Goal: Task Accomplishment & Management: Manage account settings

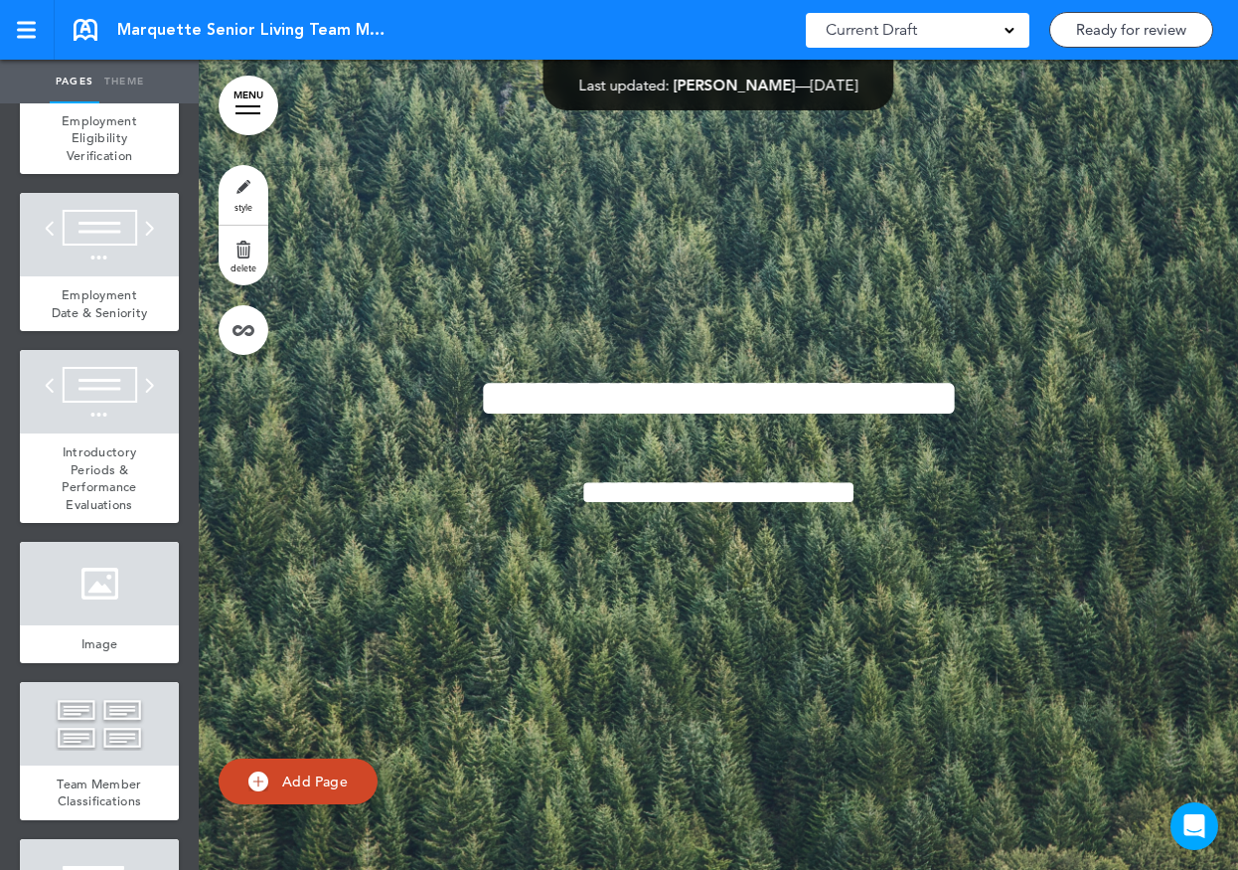
scroll to position [9899, 0]
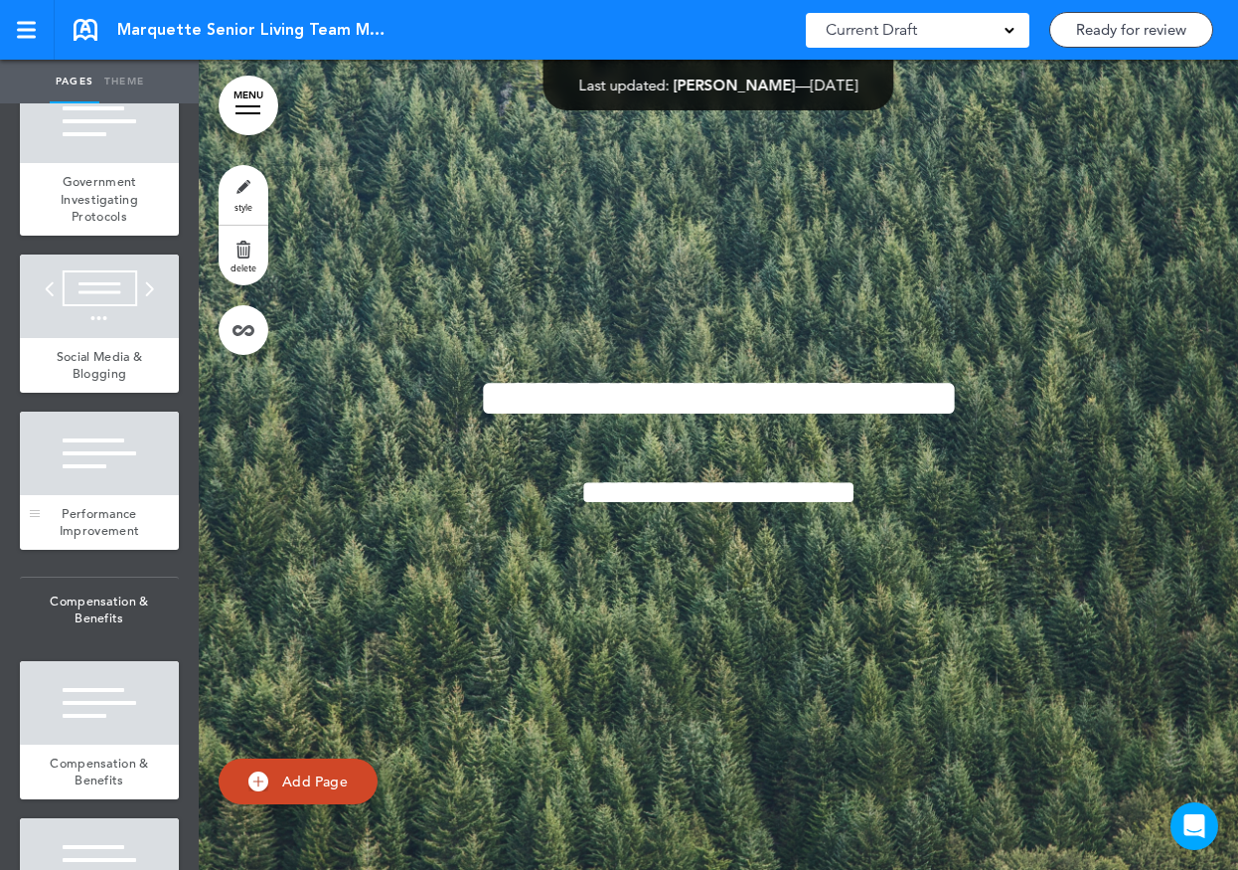
click at [93, 436] on div at bounding box center [99, 453] width 159 height 83
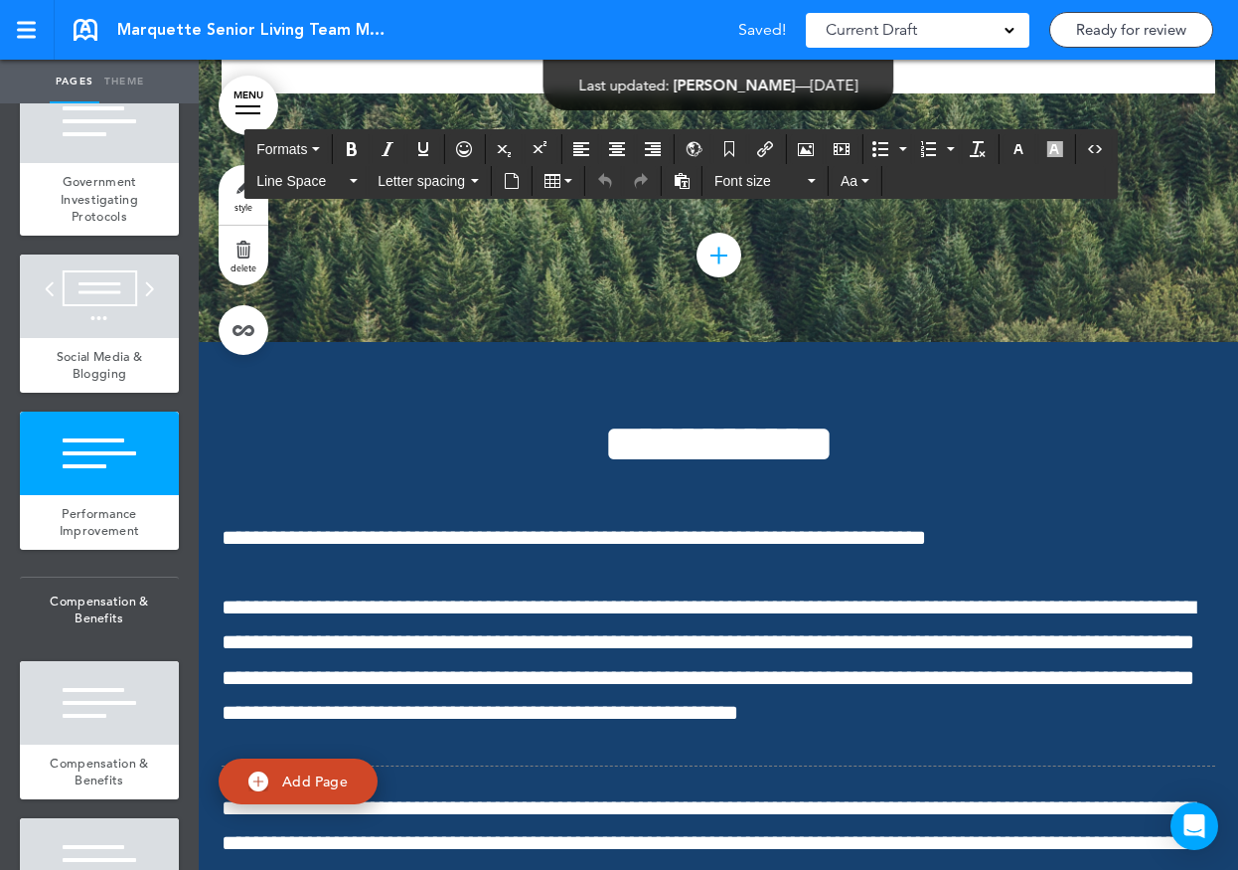
scroll to position [71600, 0]
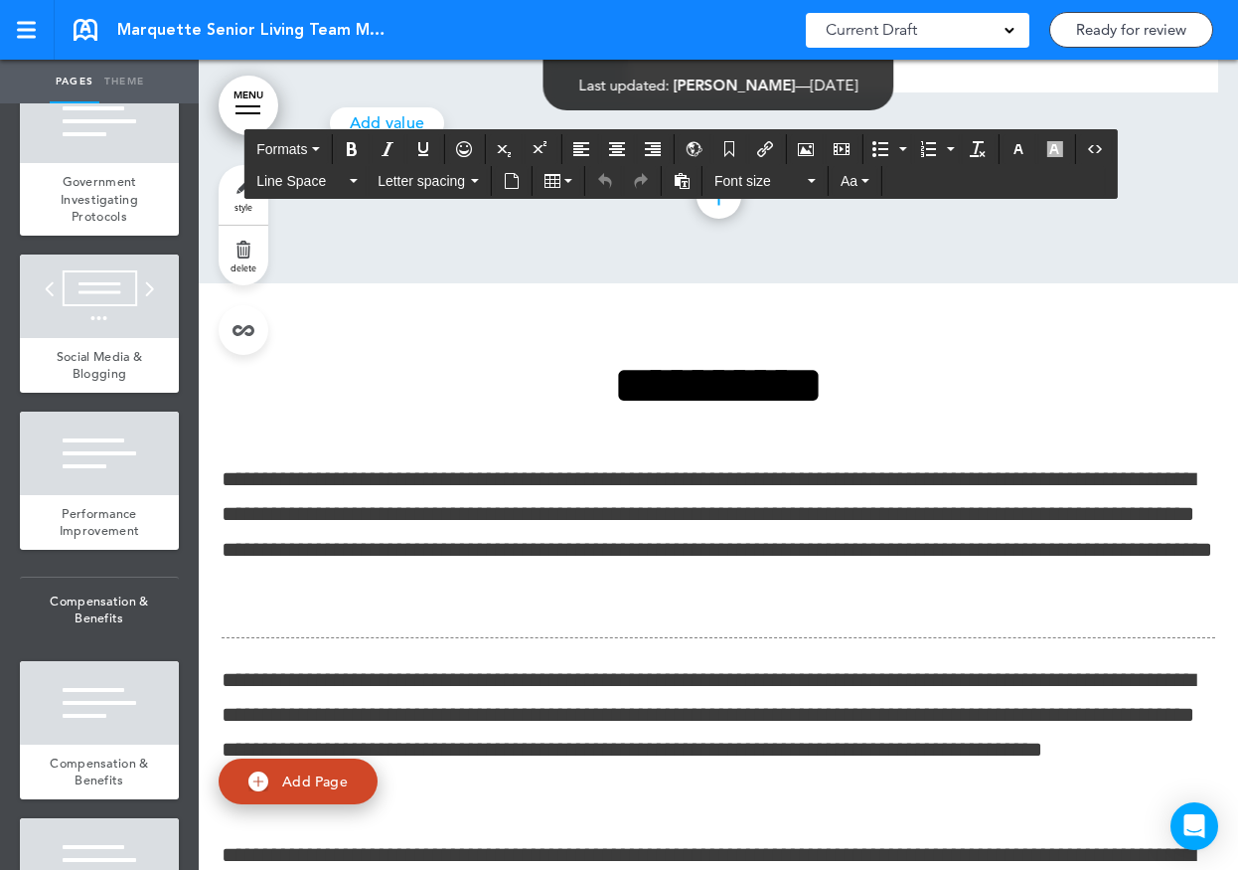
scroll to position [71495, 0]
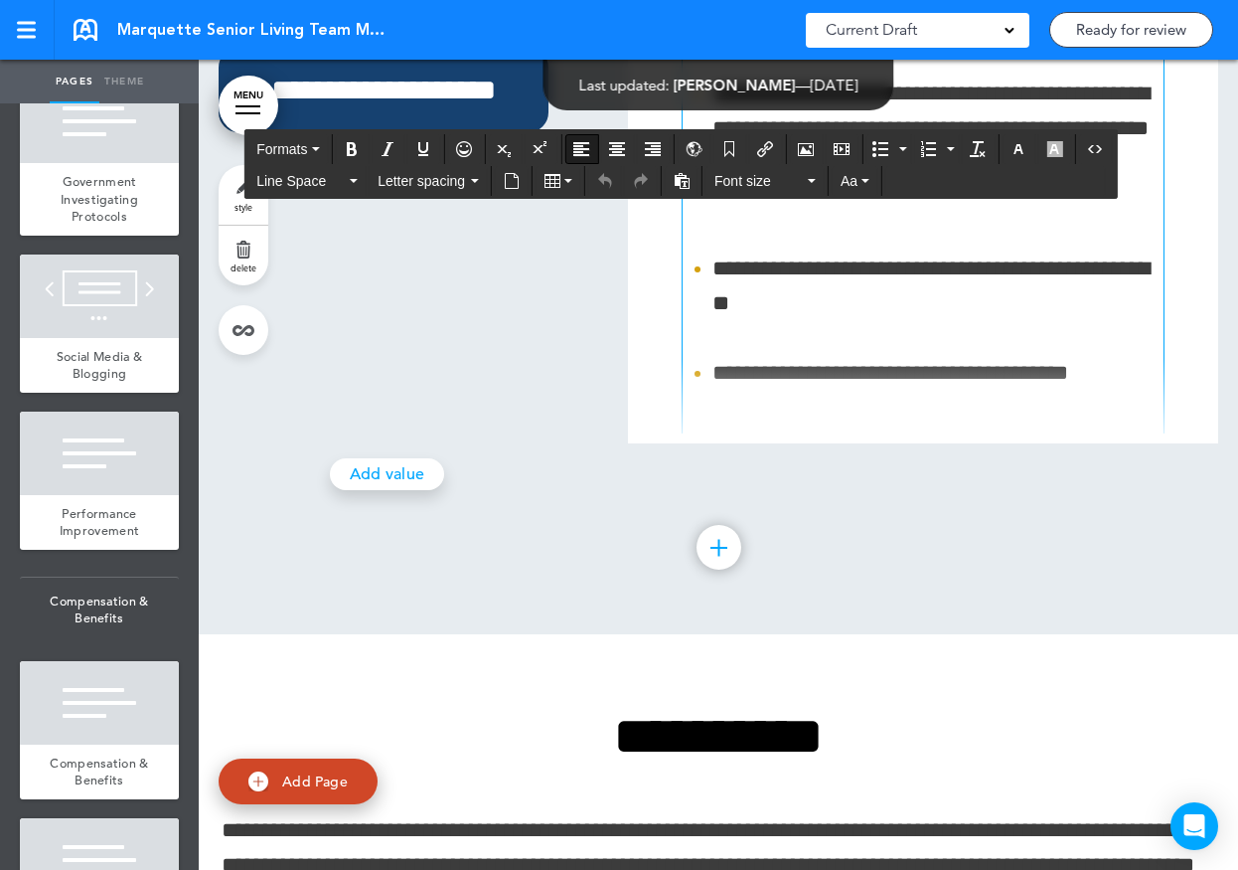
scroll to position [71149, 0]
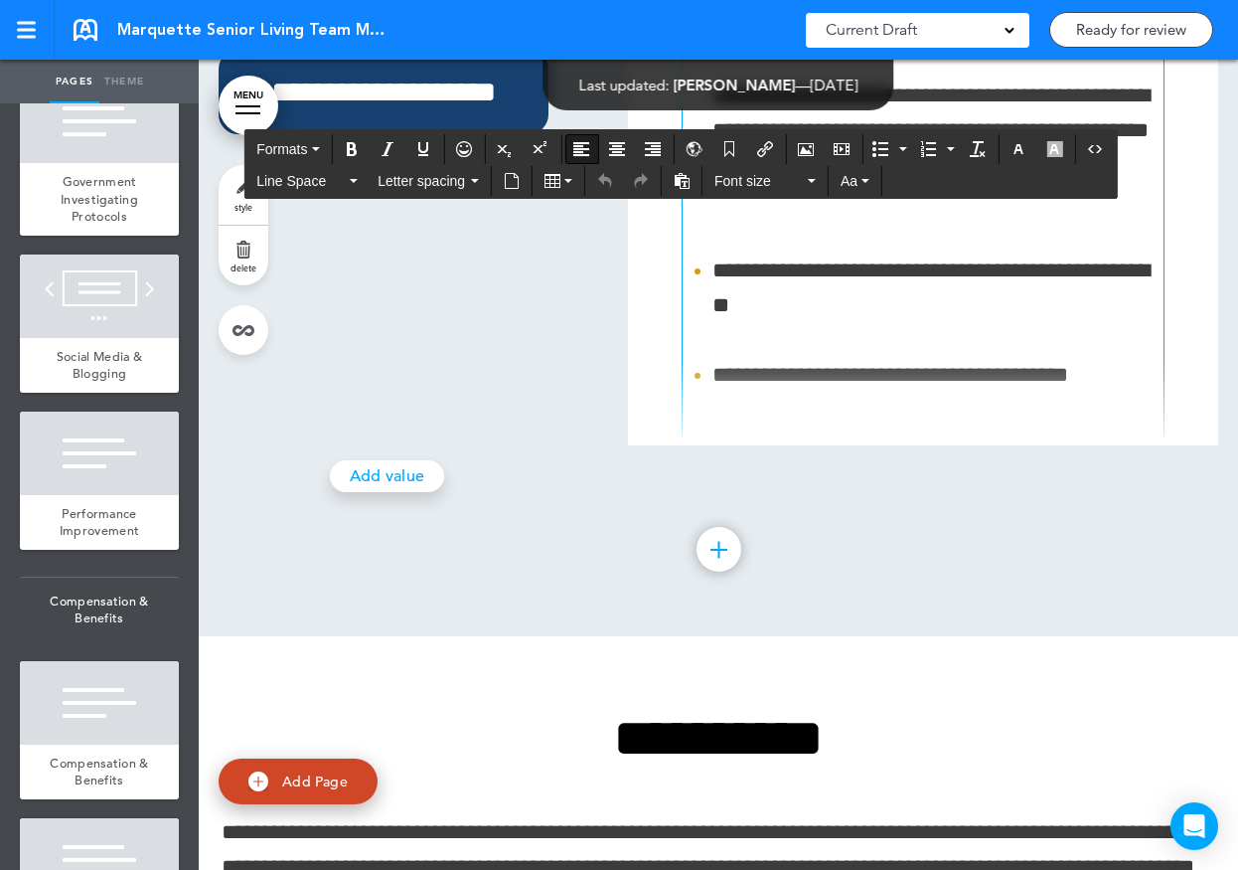
click at [731, 143] on icon "Anchor" at bounding box center [730, 149] width 16 height 16
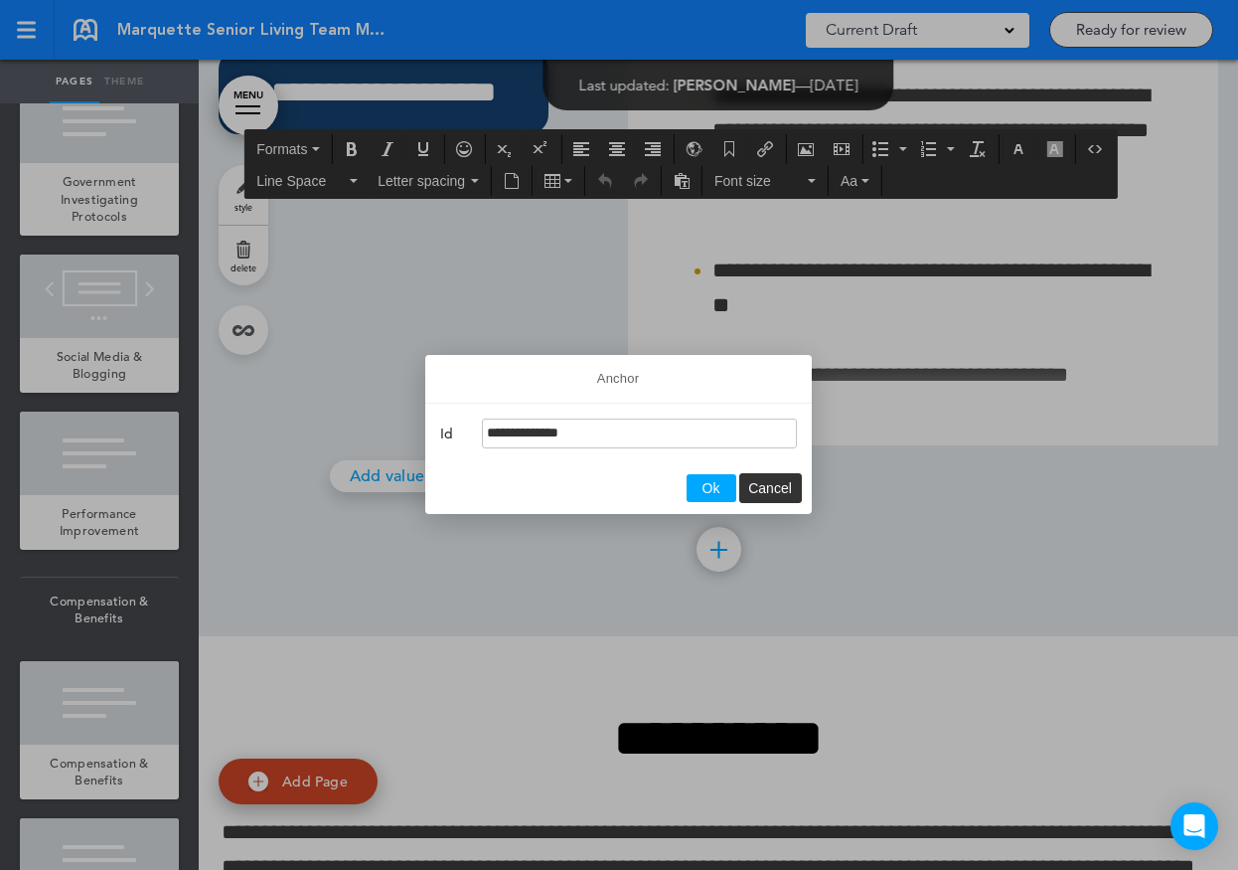
type input "**********"
click at [710, 490] on span "Ok" at bounding box center [712, 488] width 18 height 16
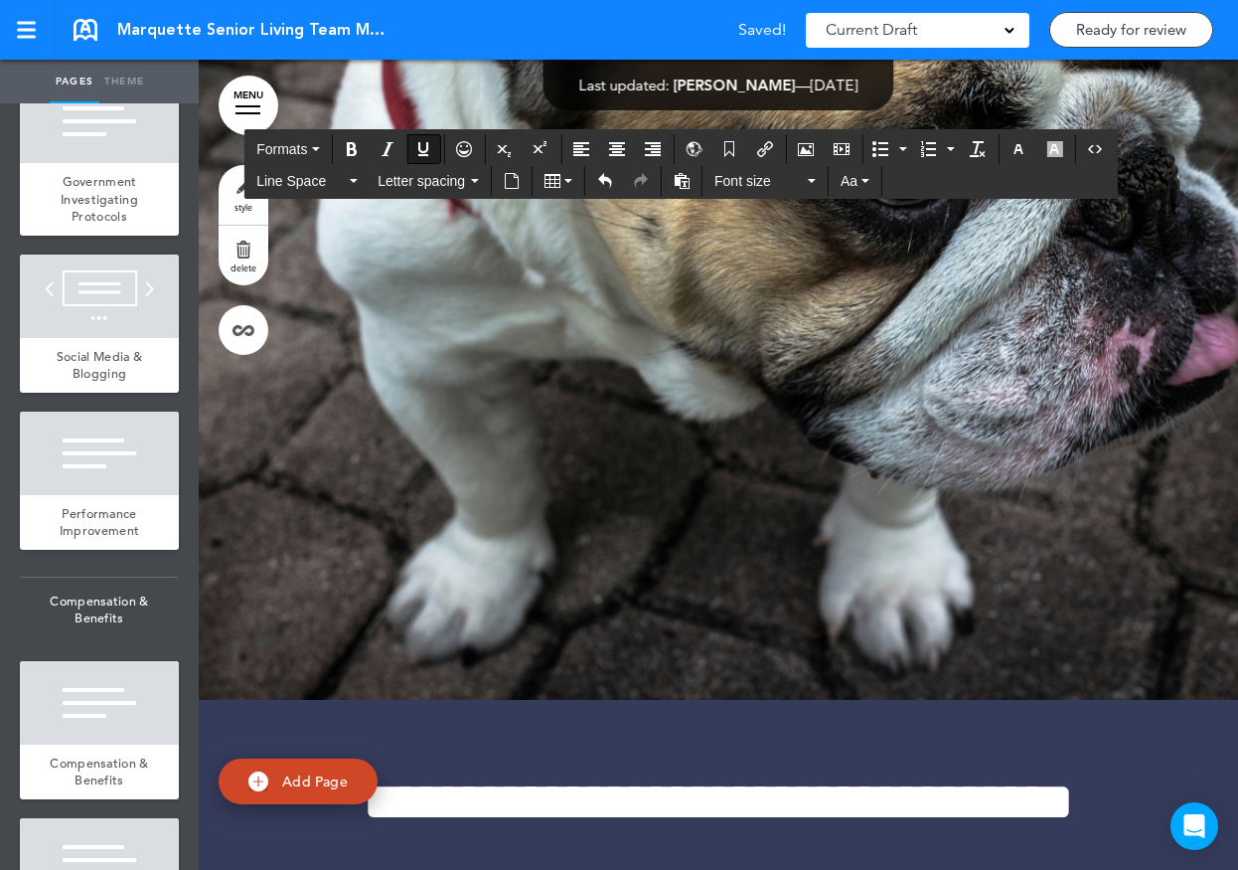
scroll to position [81409, 0]
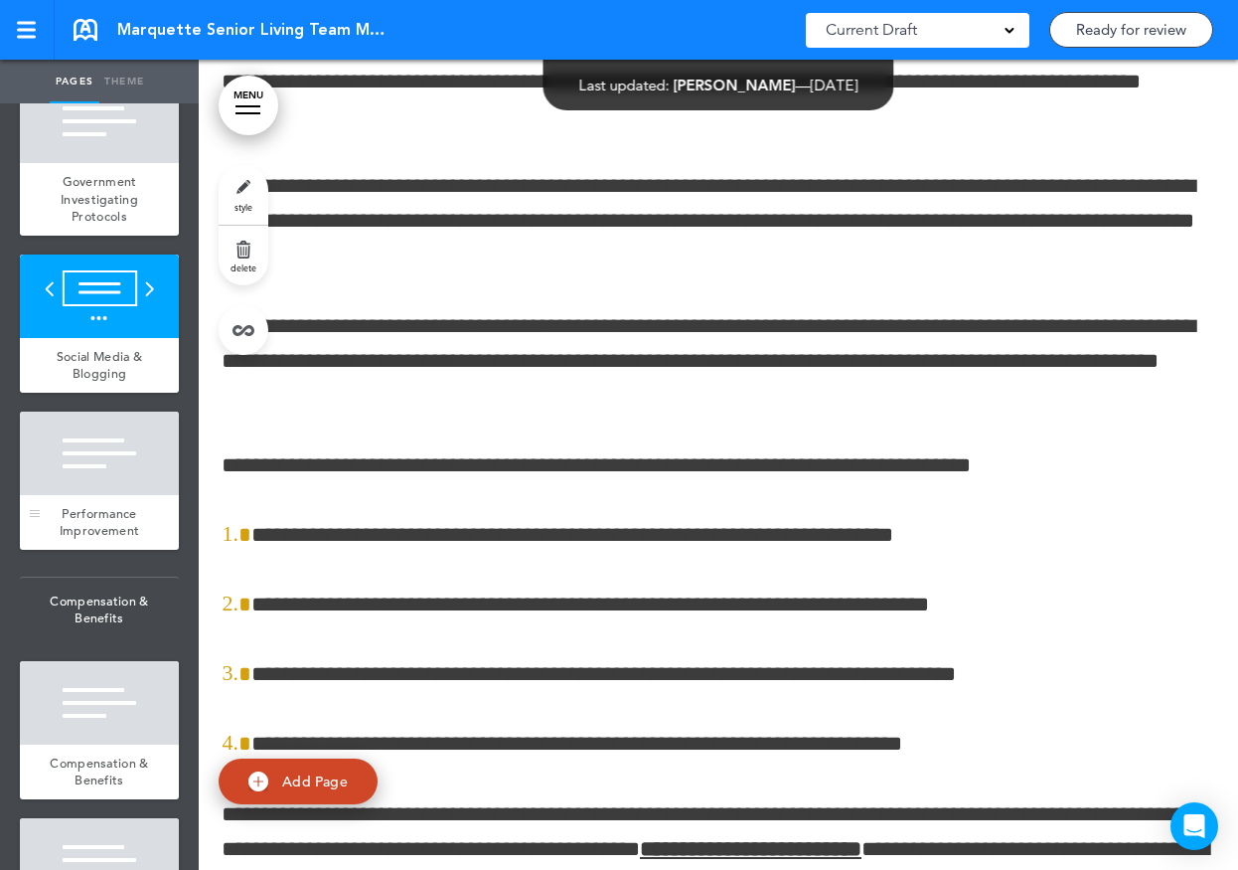
click at [115, 445] on div at bounding box center [99, 453] width 159 height 83
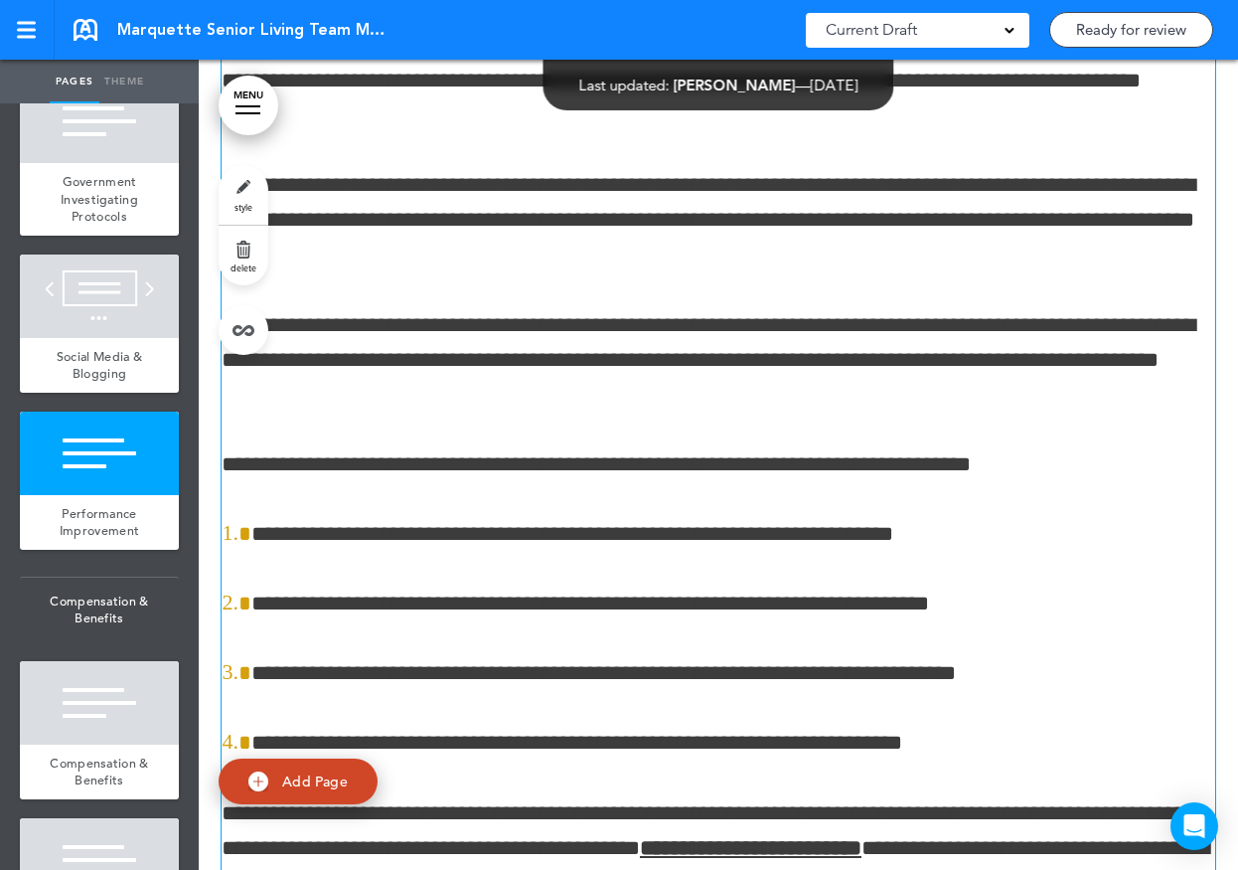
click at [862, 837] on u "**********" at bounding box center [751, 848] width 222 height 22
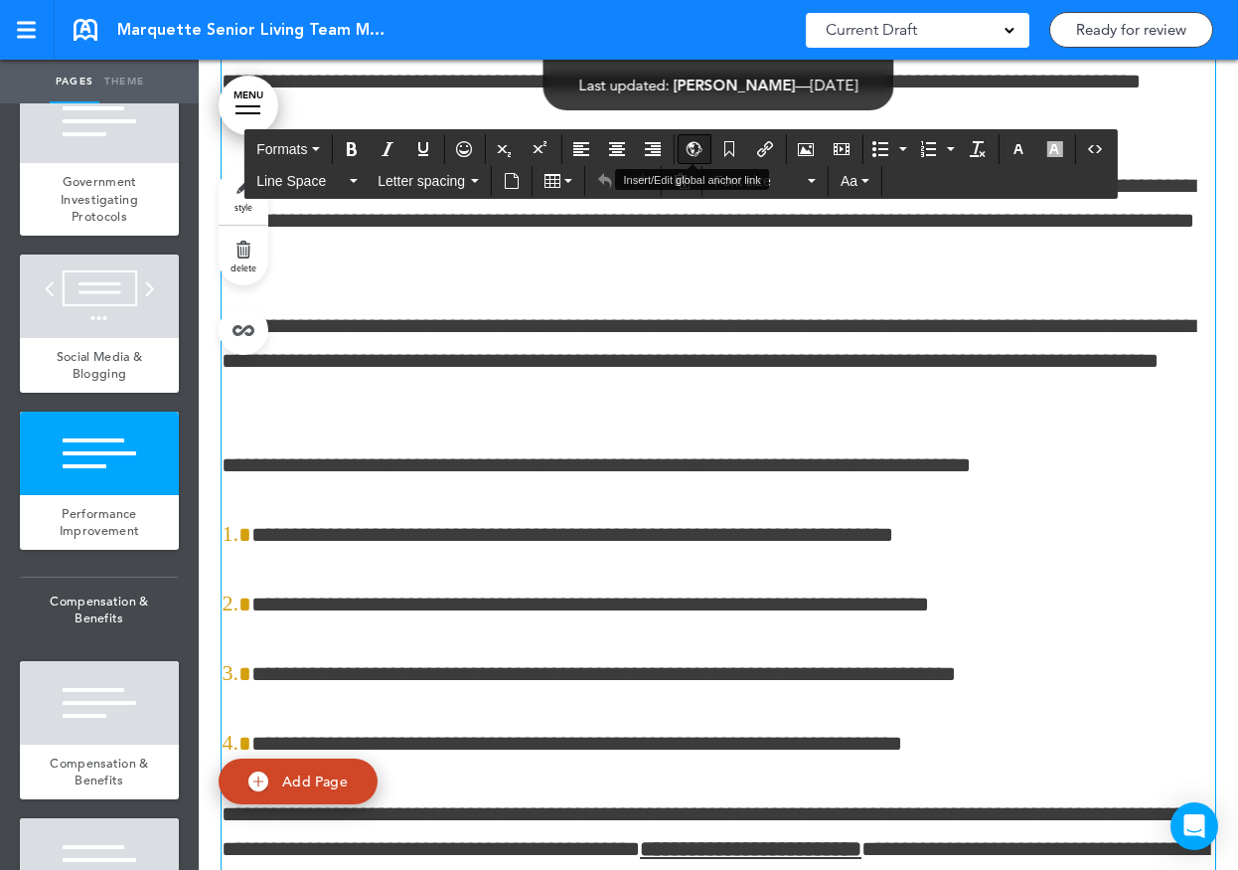
click at [699, 143] on icon "Insert/Edit global anchor link" at bounding box center [694, 149] width 16 height 16
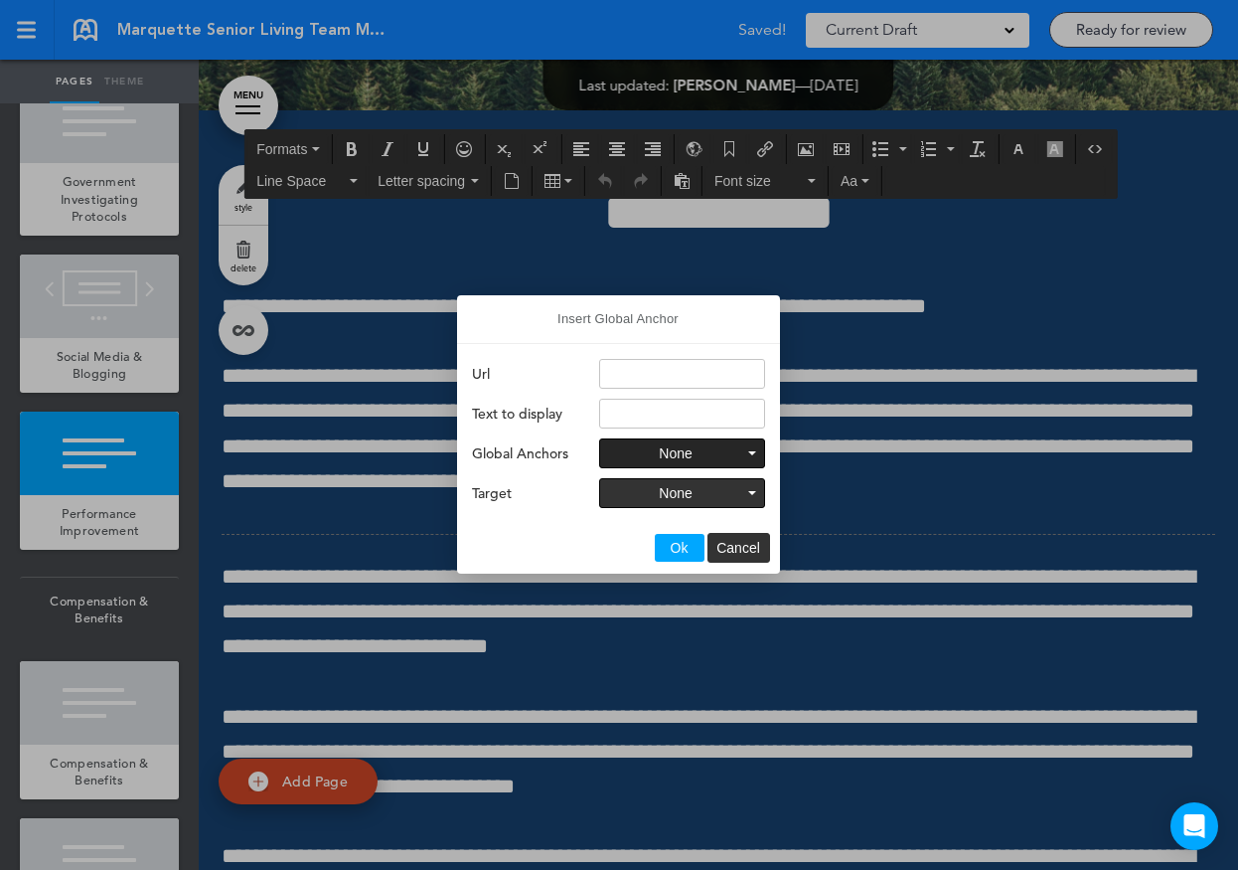
click at [687, 456] on span "None" at bounding box center [675, 453] width 33 height 16
type input "**********"
click at [699, 494] on button "None" at bounding box center [682, 493] width 164 height 28
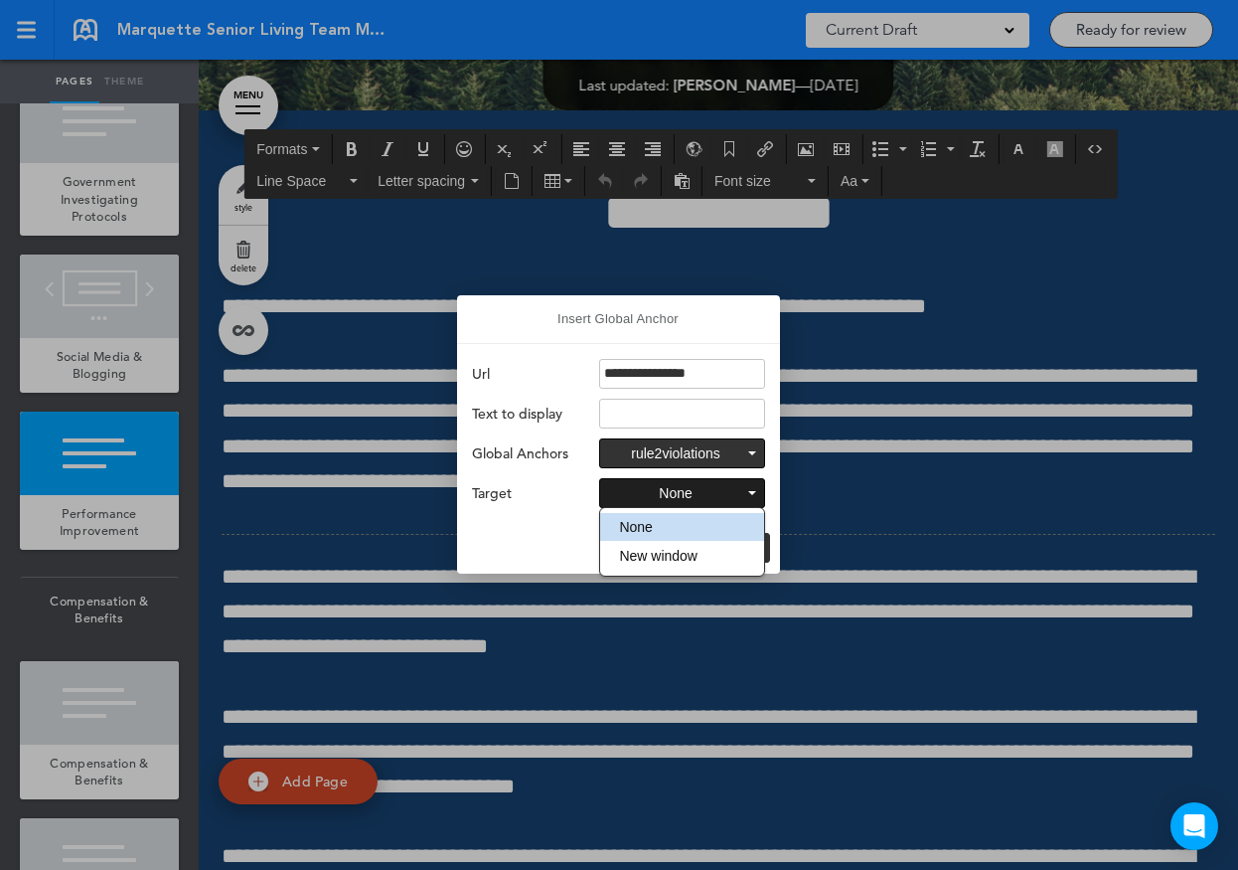
click at [648, 552] on span "New window" at bounding box center [658, 556] width 79 height 16
click at [686, 549] on span "Ok" at bounding box center [680, 548] width 18 height 16
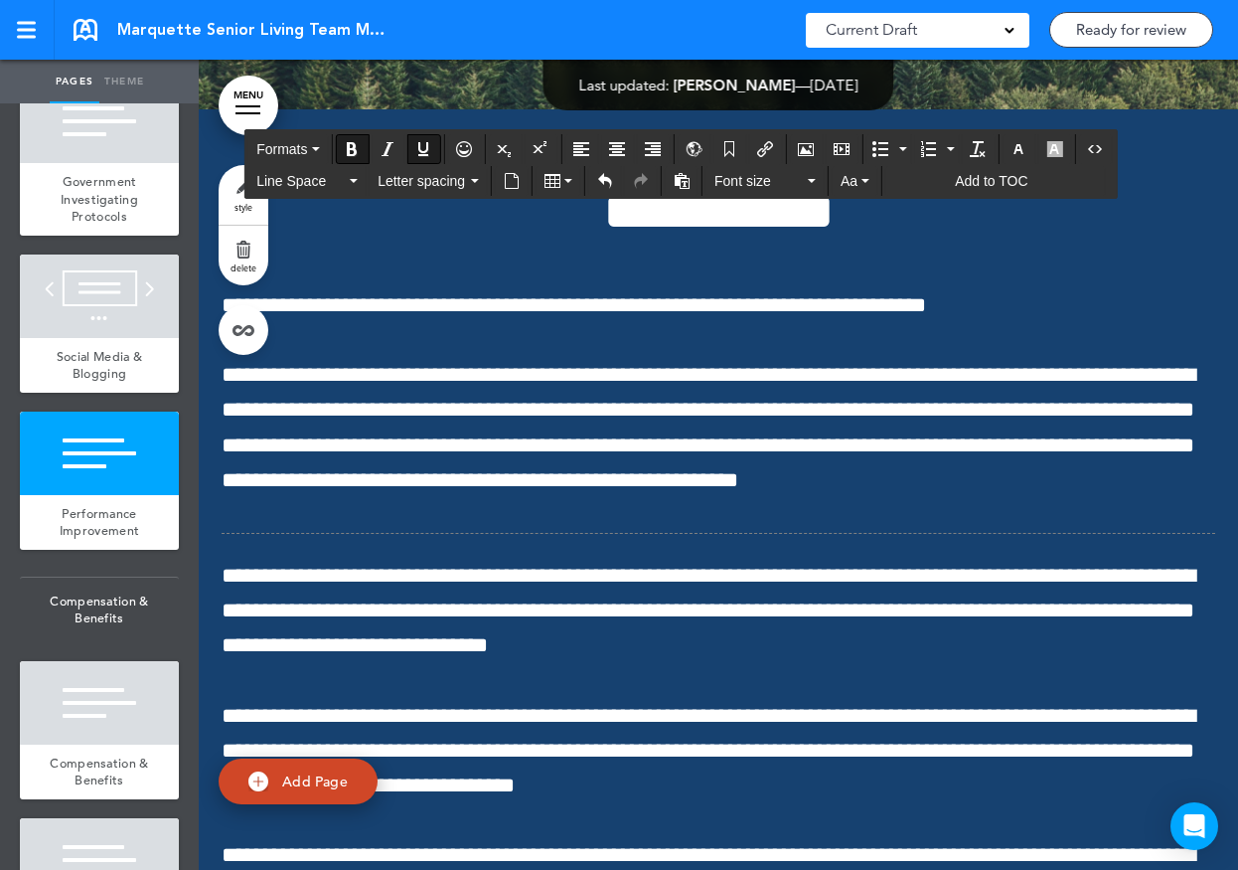
scroll to position [83159, 0]
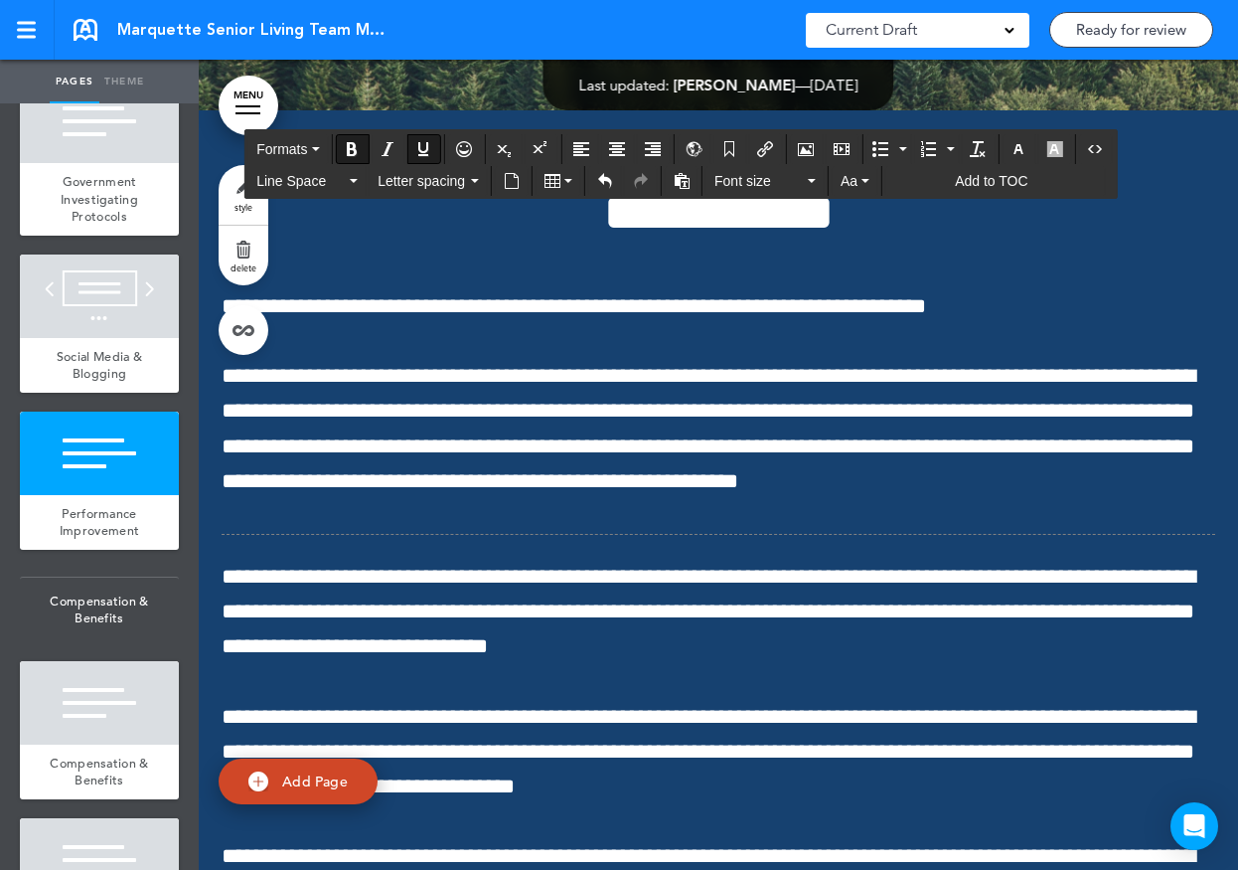
drag, startPoint x: 1147, startPoint y: 440, endPoint x: 903, endPoint y: 434, distance: 244.6
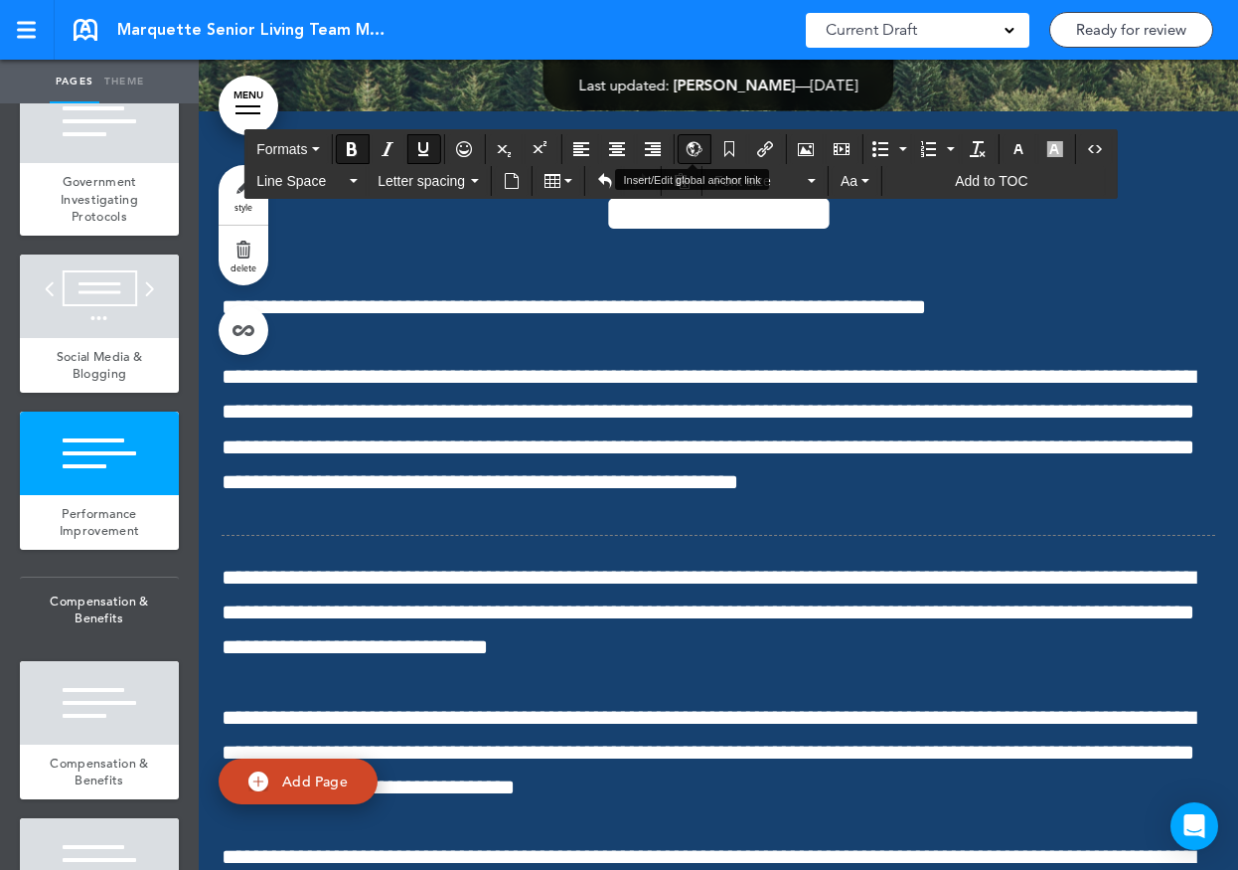
click at [695, 153] on icon "Insert/Edit global anchor link" at bounding box center [694, 149] width 16 height 16
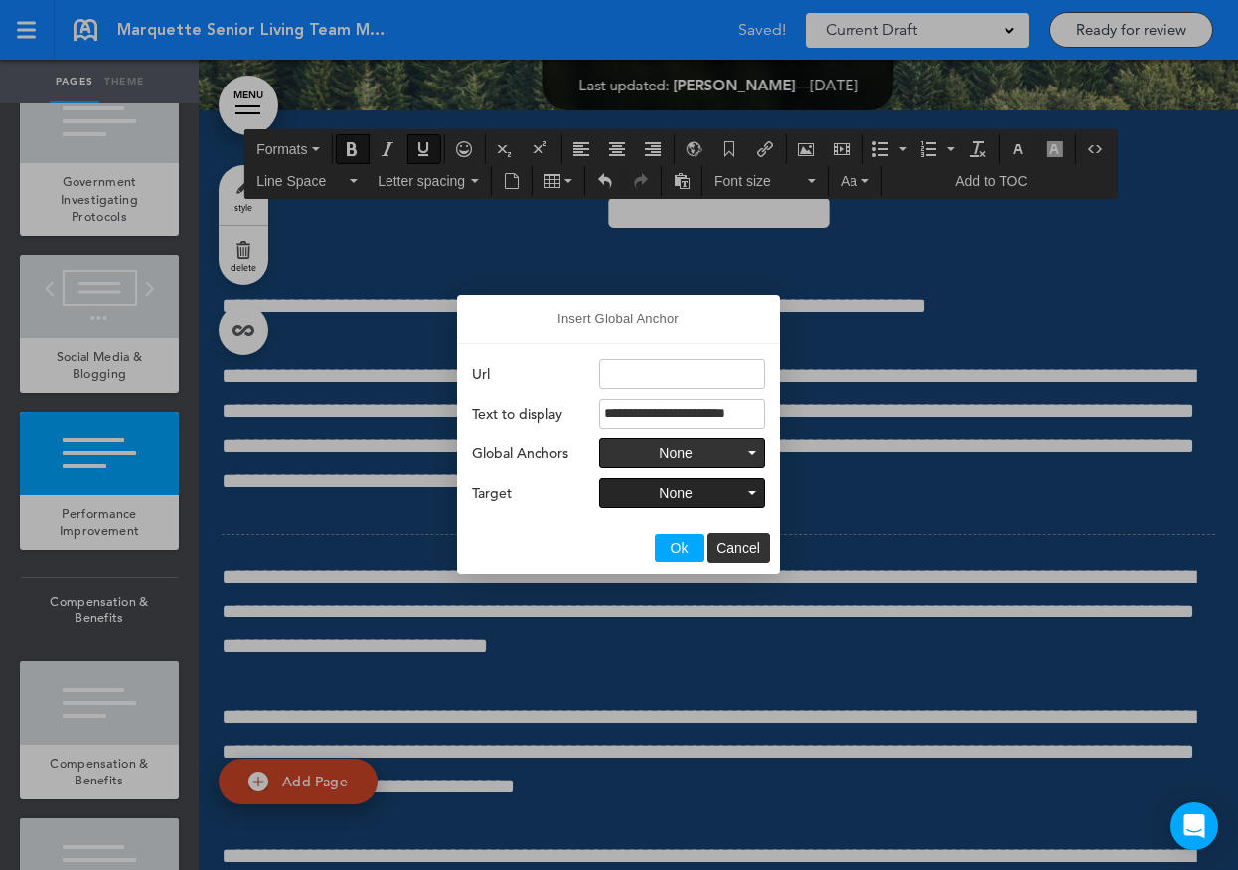
click at [718, 491] on button "None" at bounding box center [682, 493] width 164 height 28
click at [684, 542] on span "Ok" at bounding box center [680, 548] width 18 height 16
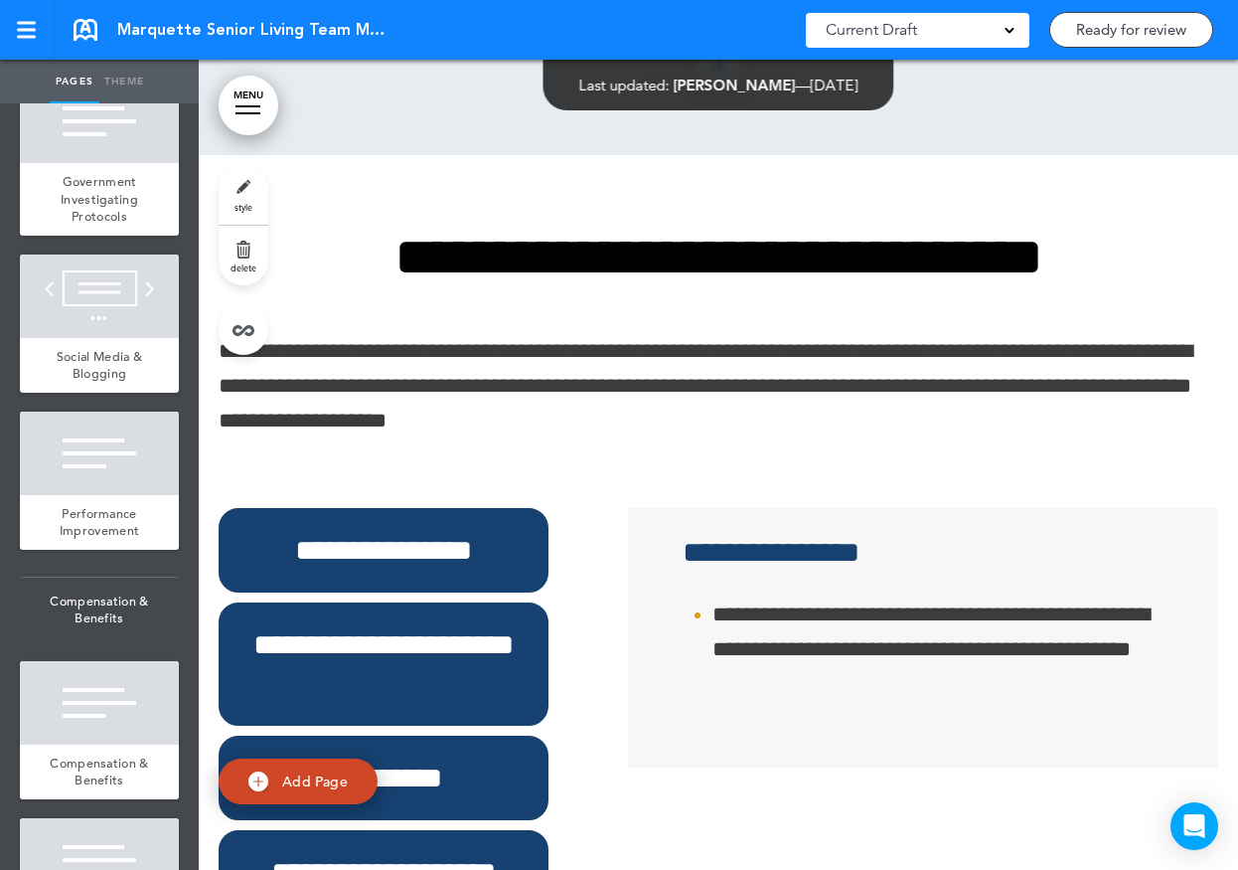
scroll to position [102248, 0]
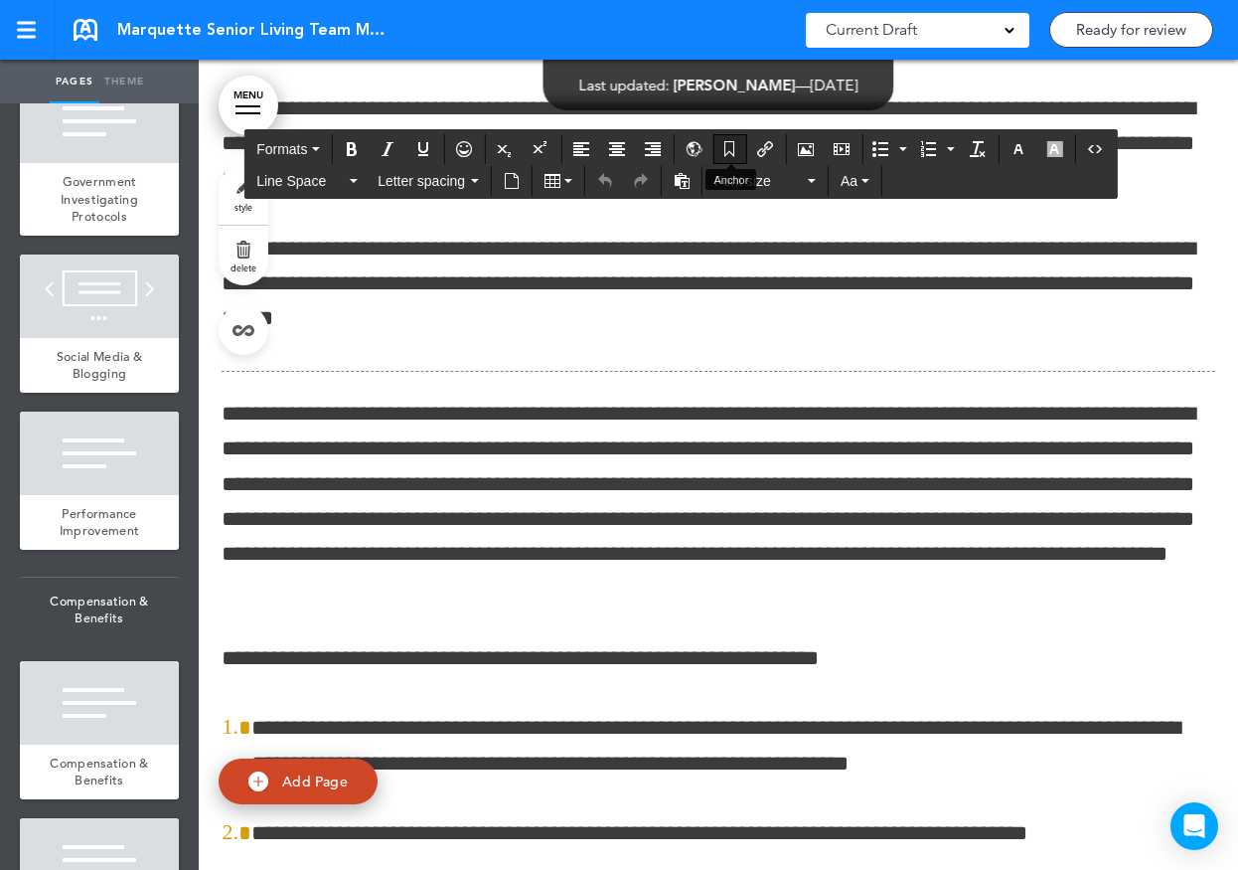
click at [734, 148] on icon "Anchor" at bounding box center [730, 149] width 16 height 16
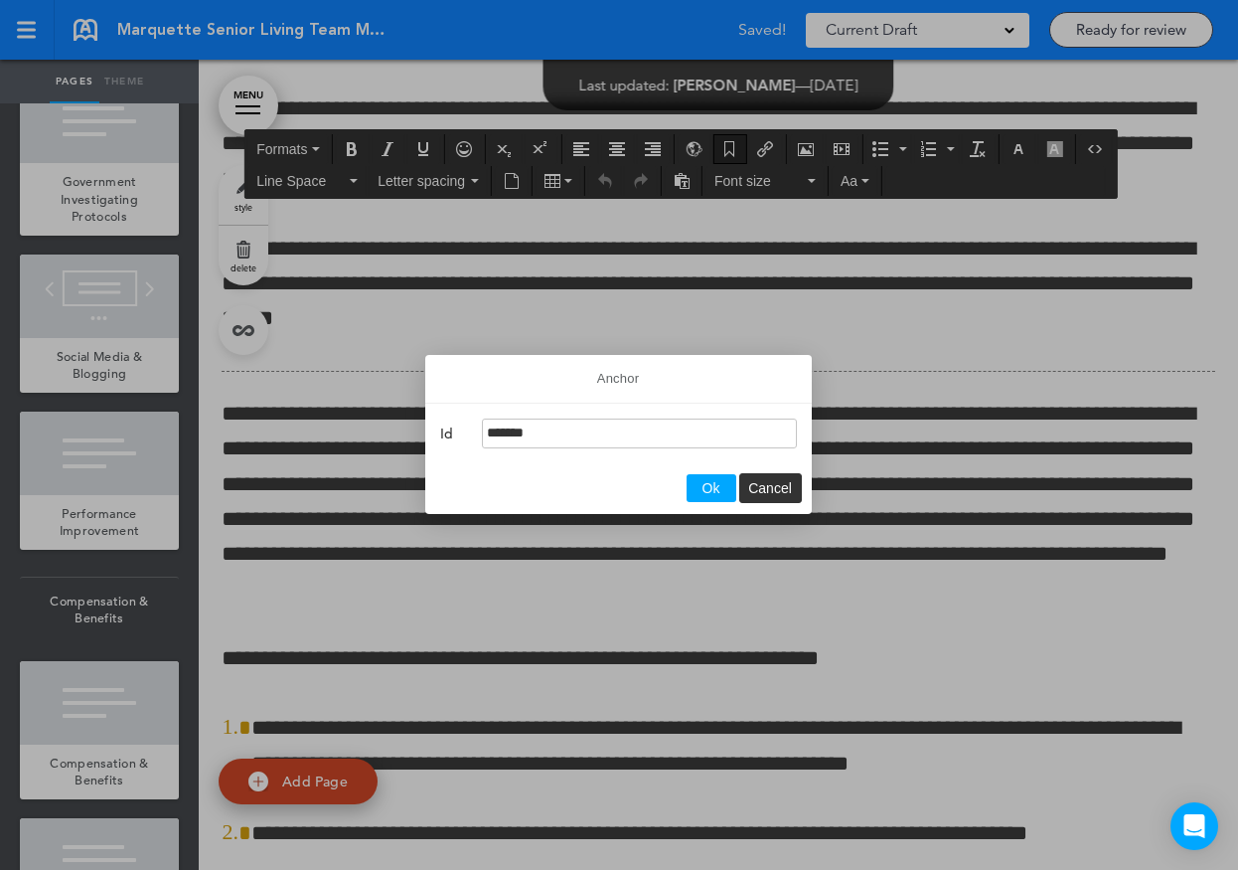
type input "********"
click at [714, 485] on span "Ok" at bounding box center [712, 488] width 18 height 16
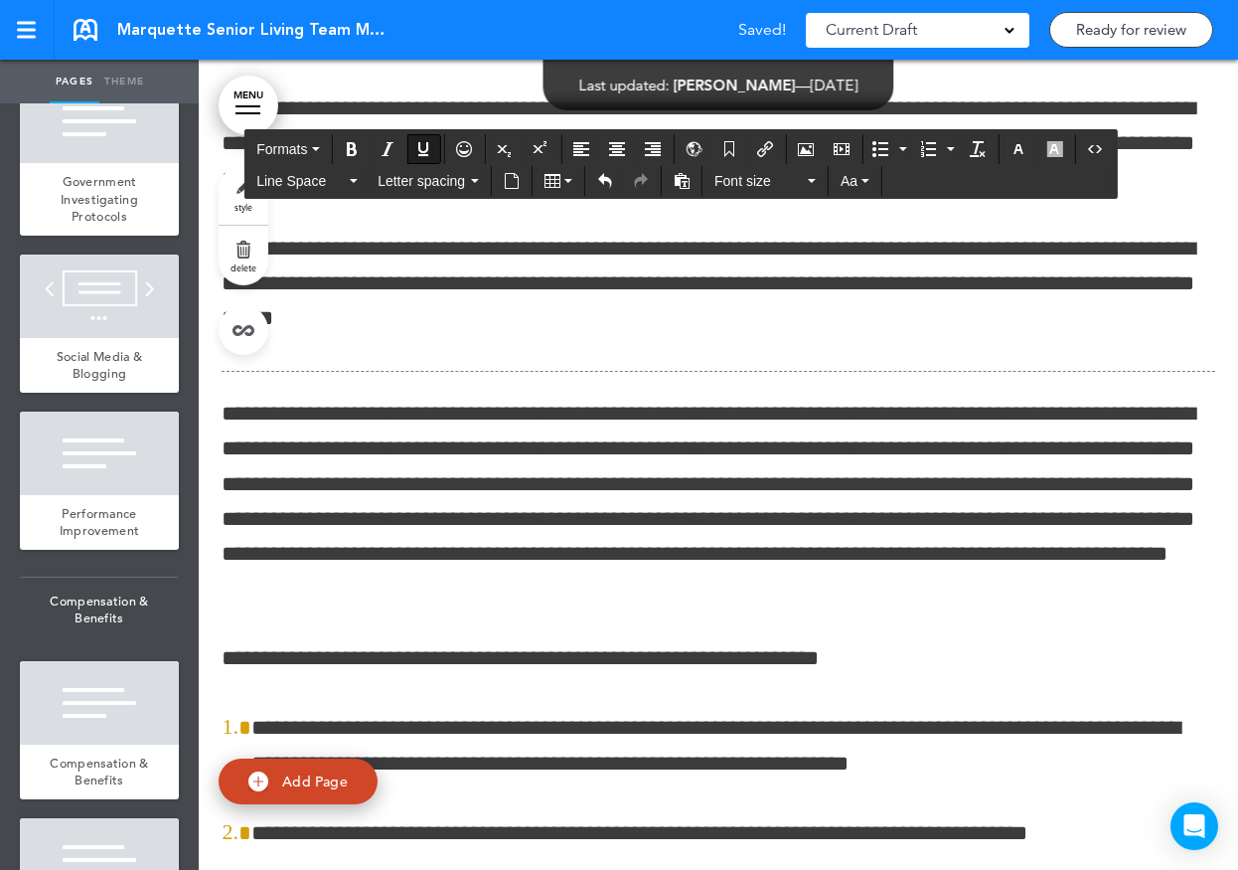
scroll to position [86676, 0]
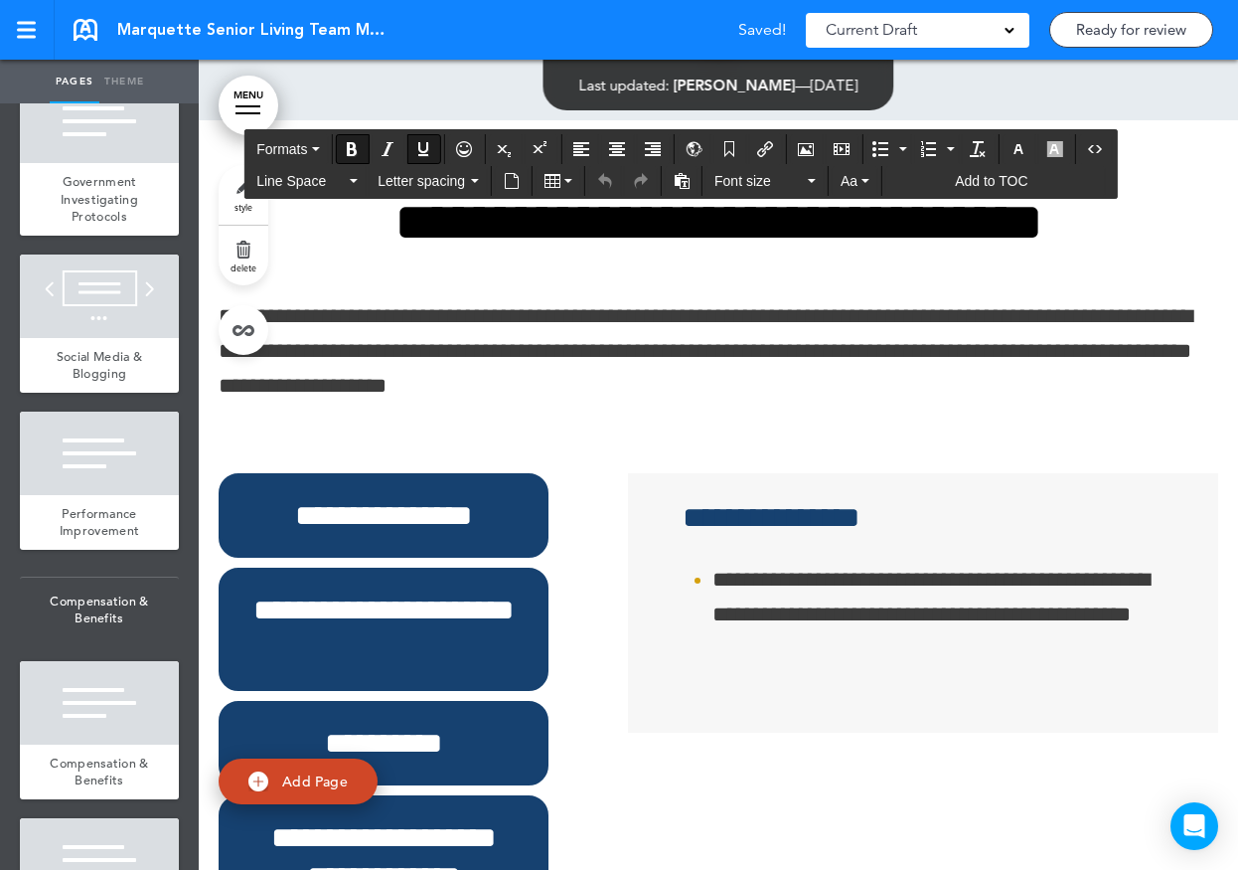
drag, startPoint x: 919, startPoint y: 431, endPoint x: 960, endPoint y: 431, distance: 40.8
click at [705, 153] on button "Insert/Edit global anchor link" at bounding box center [694, 149] width 32 height 28
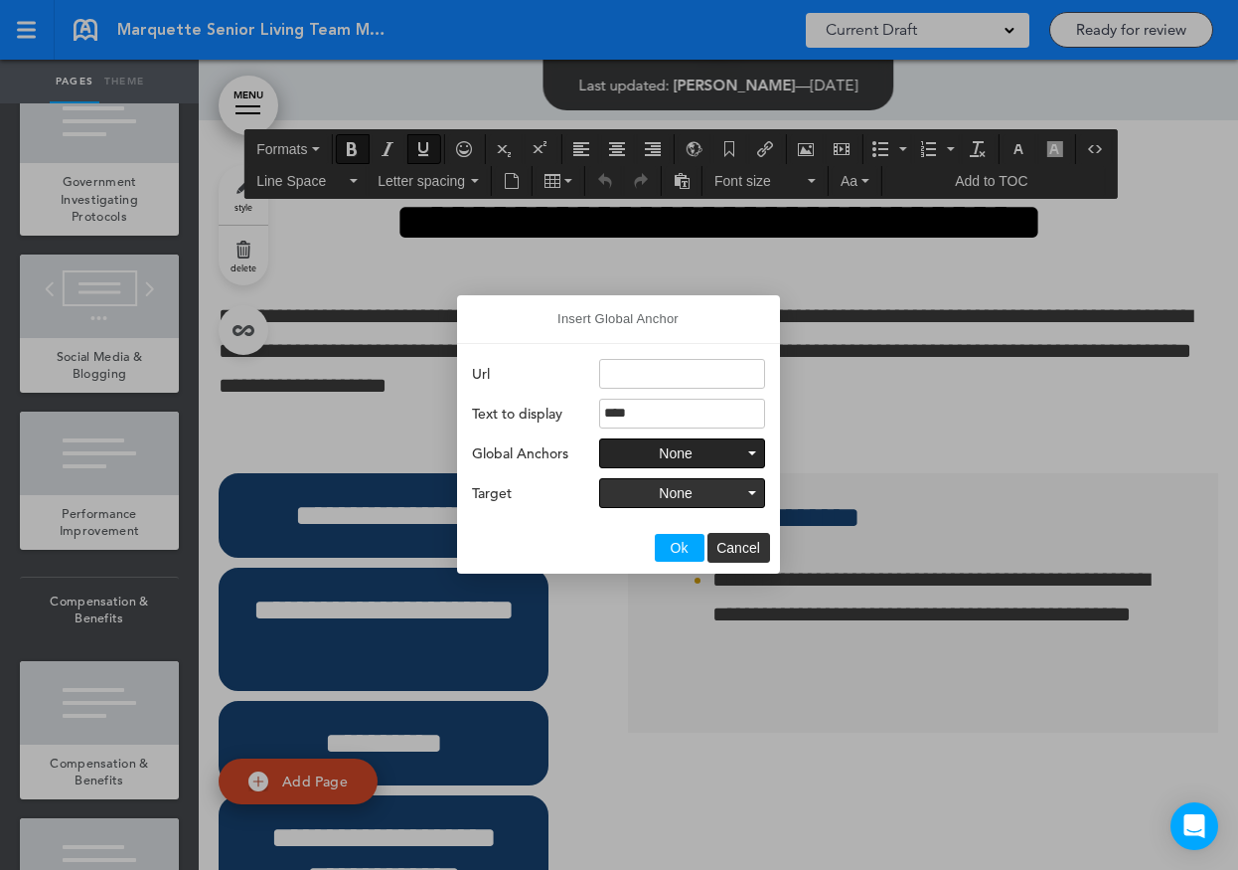
click at [681, 454] on span "None" at bounding box center [675, 453] width 33 height 16
type input "*********"
click at [685, 500] on span "None" at bounding box center [675, 493] width 33 height 16
click at [687, 547] on span "Ok" at bounding box center [680, 548] width 18 height 16
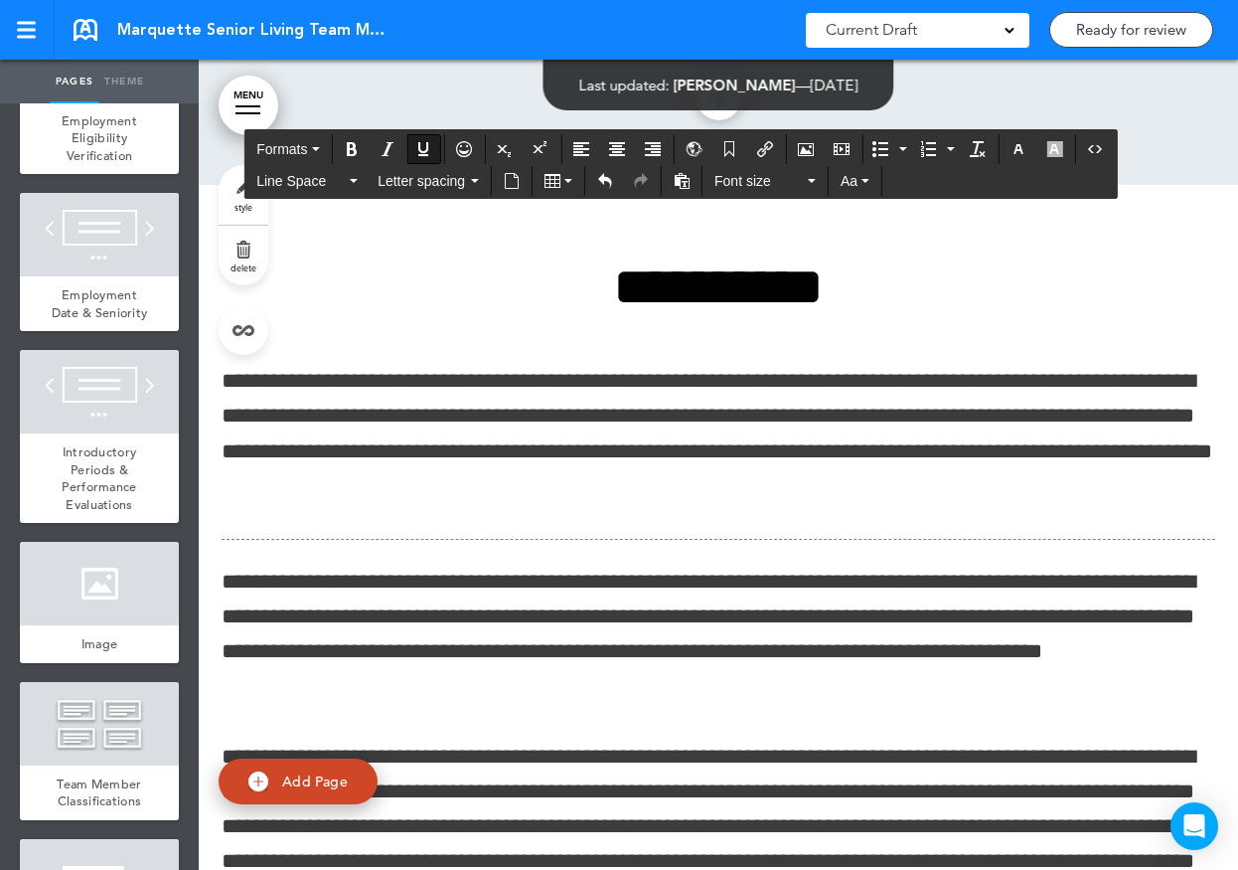
scroll to position [9899, 0]
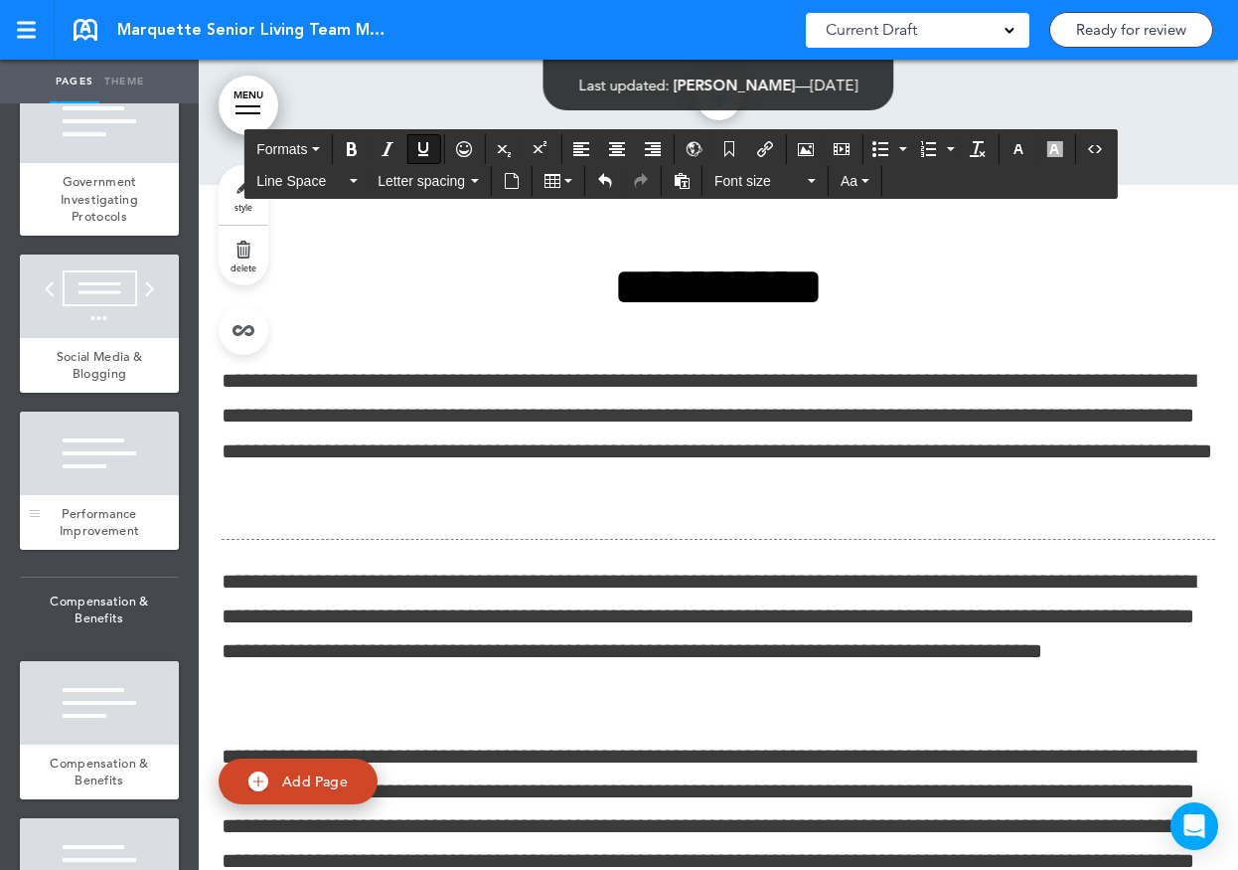
click at [91, 412] on div at bounding box center [99, 453] width 159 height 83
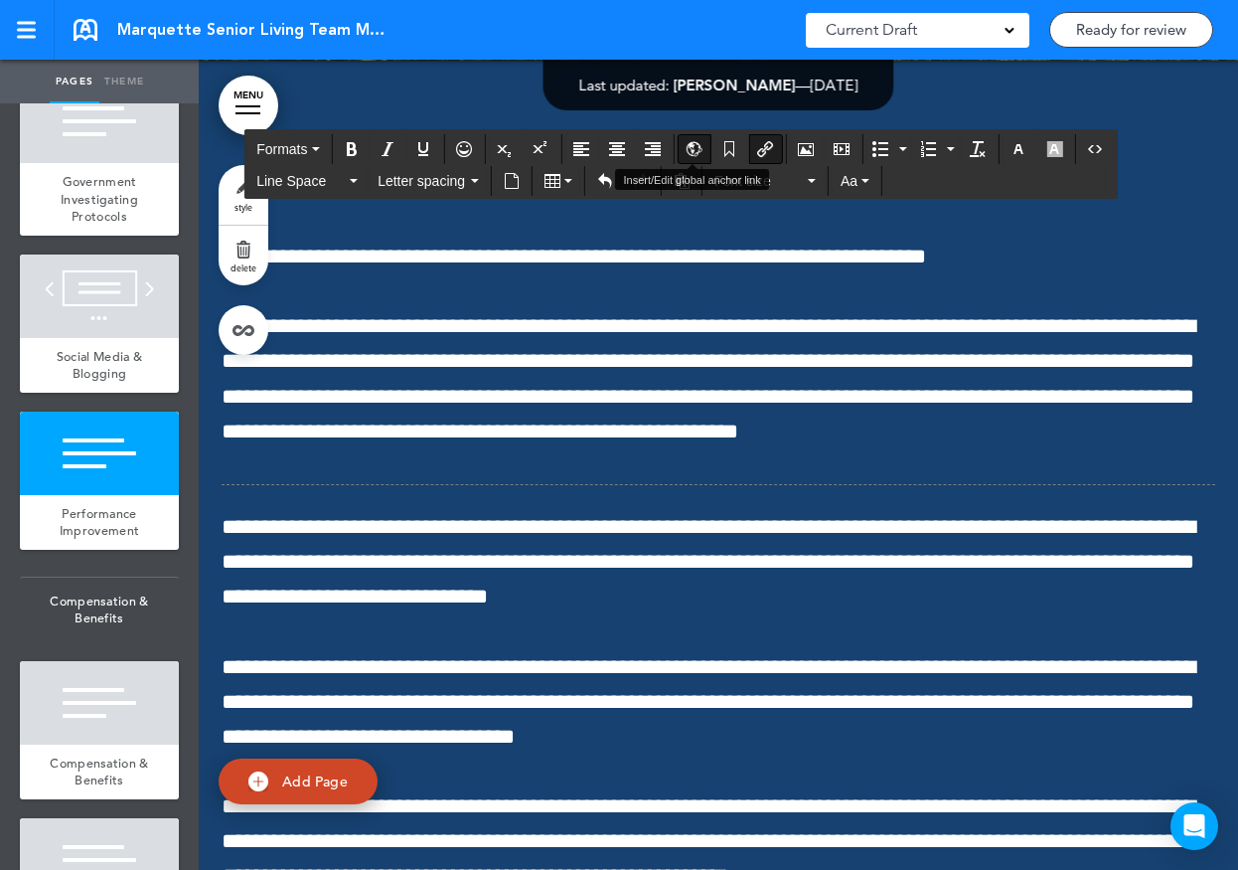
click at [705, 150] on button "Insert/Edit global anchor link" at bounding box center [694, 149] width 32 height 28
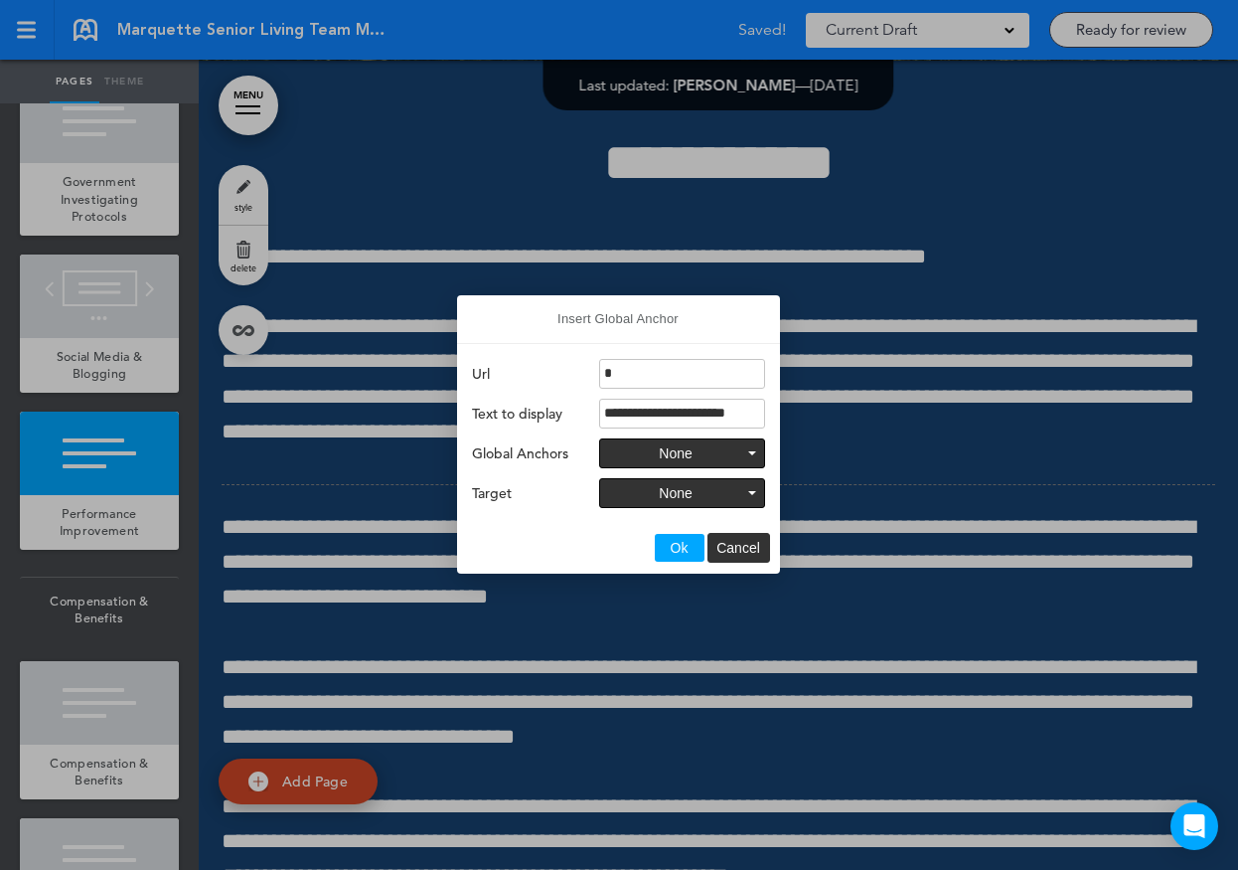
drag, startPoint x: 1100, startPoint y: 388, endPoint x: 1040, endPoint y: 391, distance: 60.7
click at [1040, 391] on div at bounding box center [619, 435] width 1238 height 870
click at [732, 450] on button "None" at bounding box center [682, 453] width 164 height 28
type input "**********"
click at [684, 542] on span "Ok" at bounding box center [680, 548] width 18 height 16
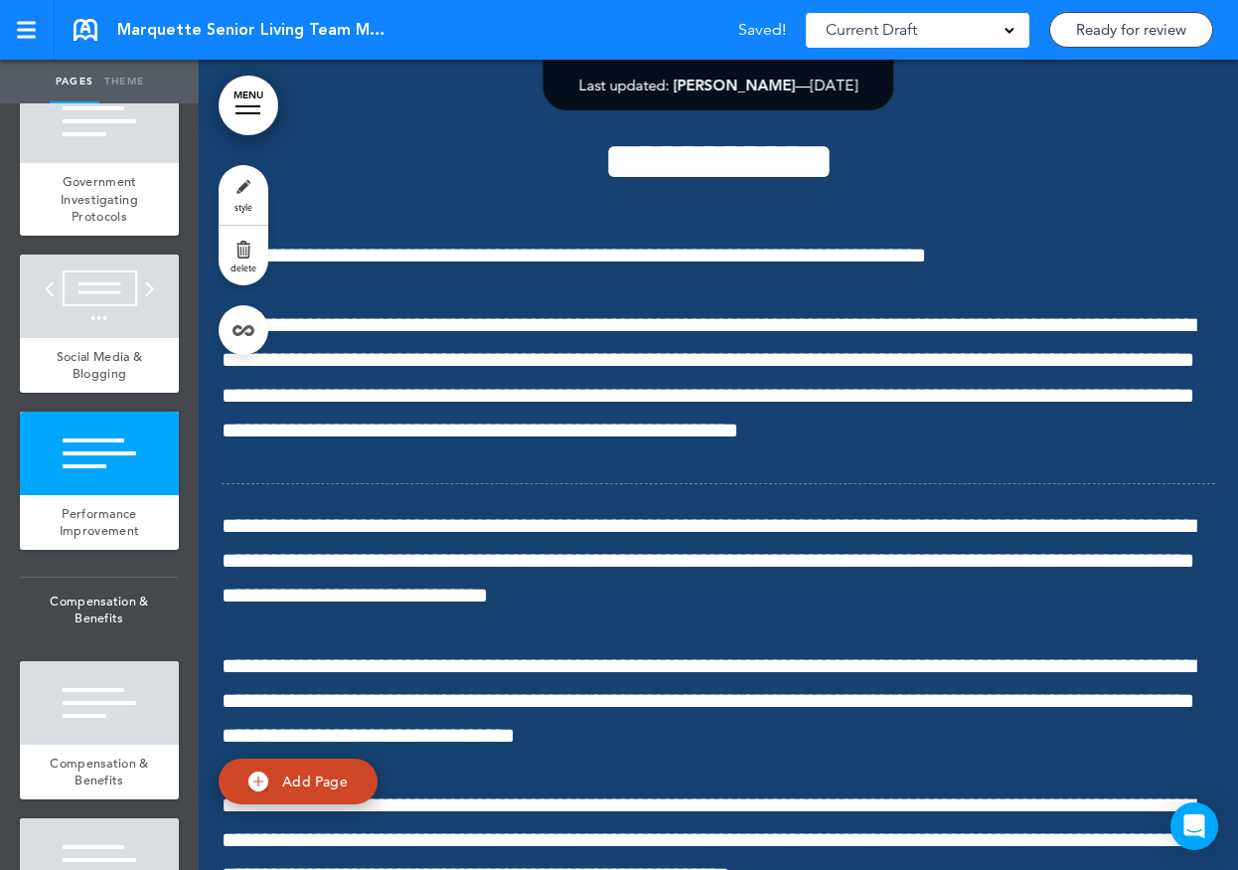
scroll to position [83209, 0]
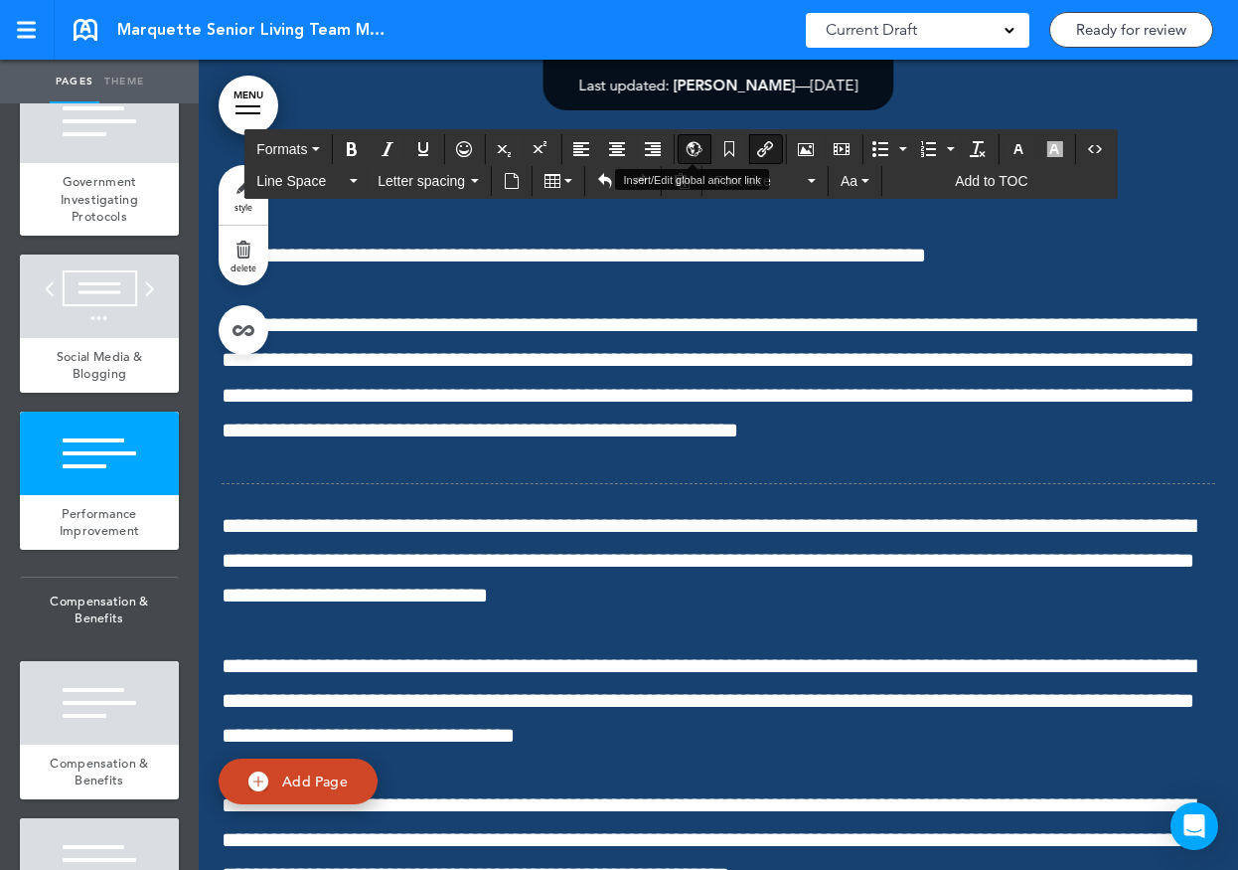
scroll to position [83210, 0]
click at [692, 147] on icon "Insert/Edit global anchor link" at bounding box center [694, 149] width 16 height 16
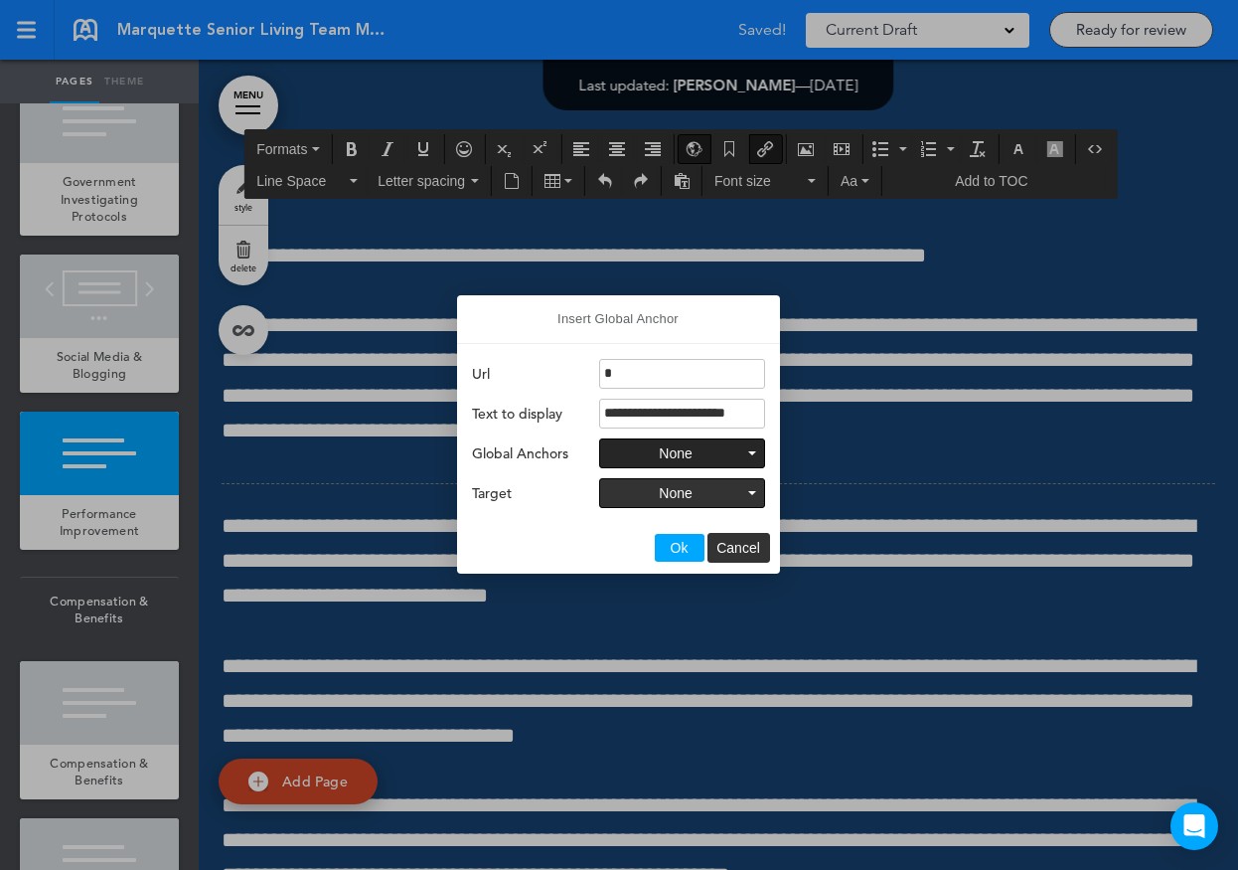
click at [705, 454] on button "None" at bounding box center [682, 453] width 164 height 28
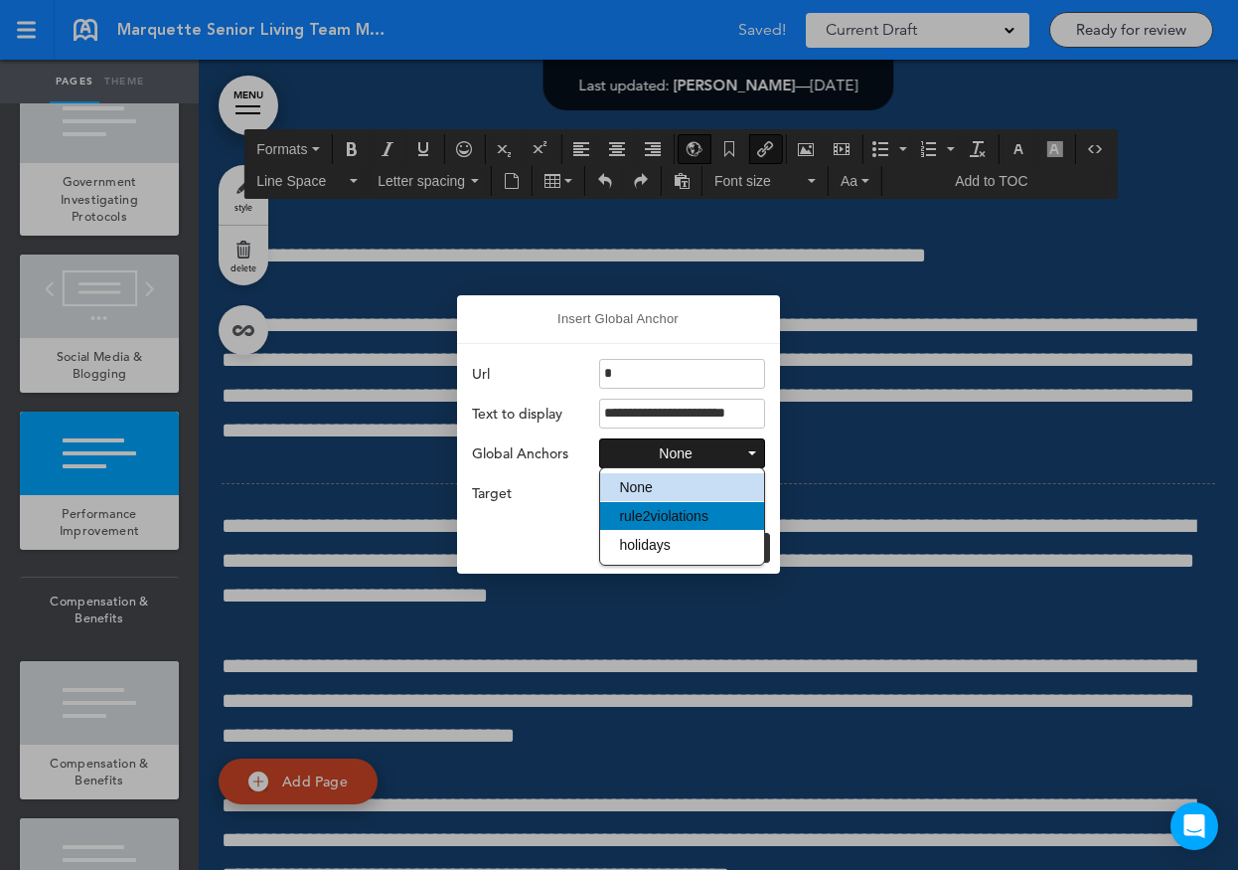
click at [705, 519] on span "rule2violations" at bounding box center [663, 516] width 89 height 16
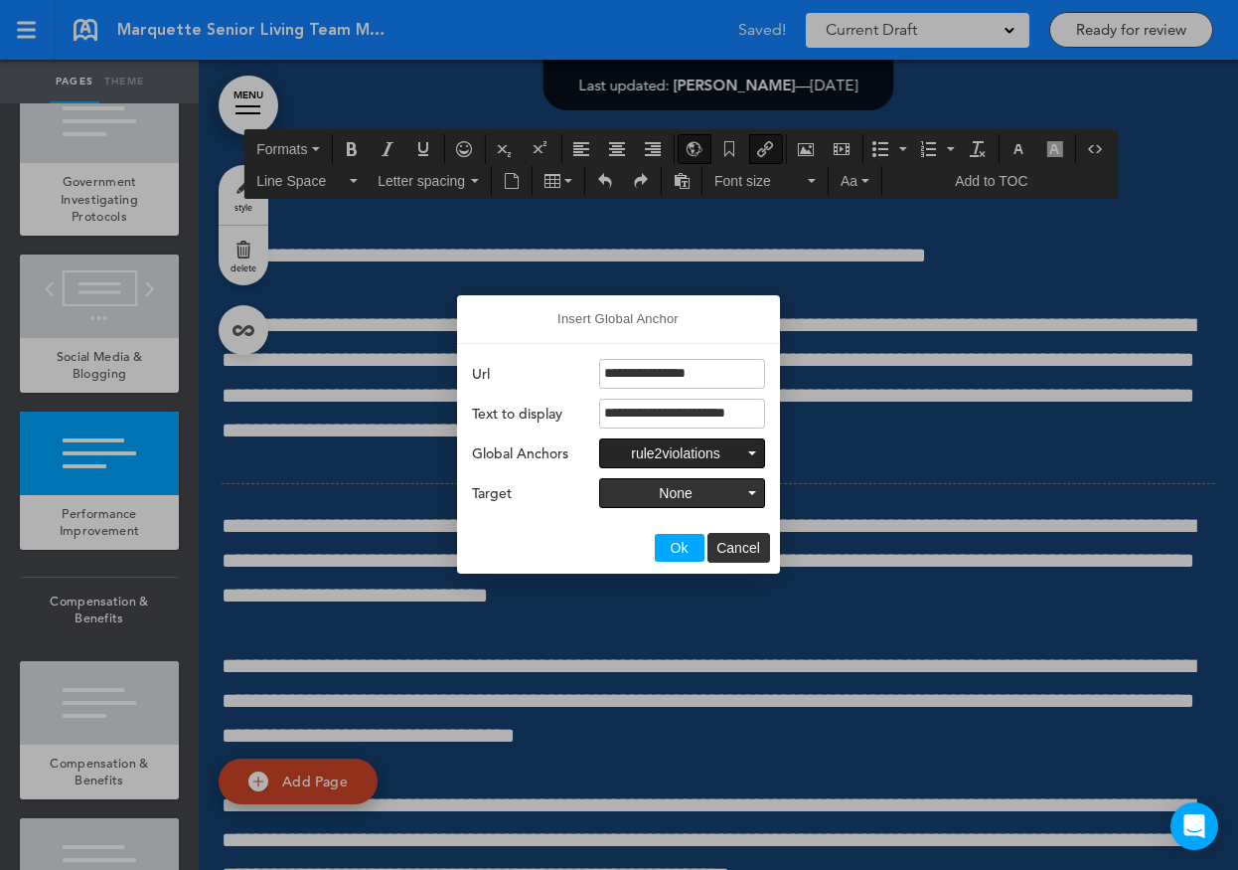
click at [687, 547] on span "Ok" at bounding box center [680, 548] width 18 height 16
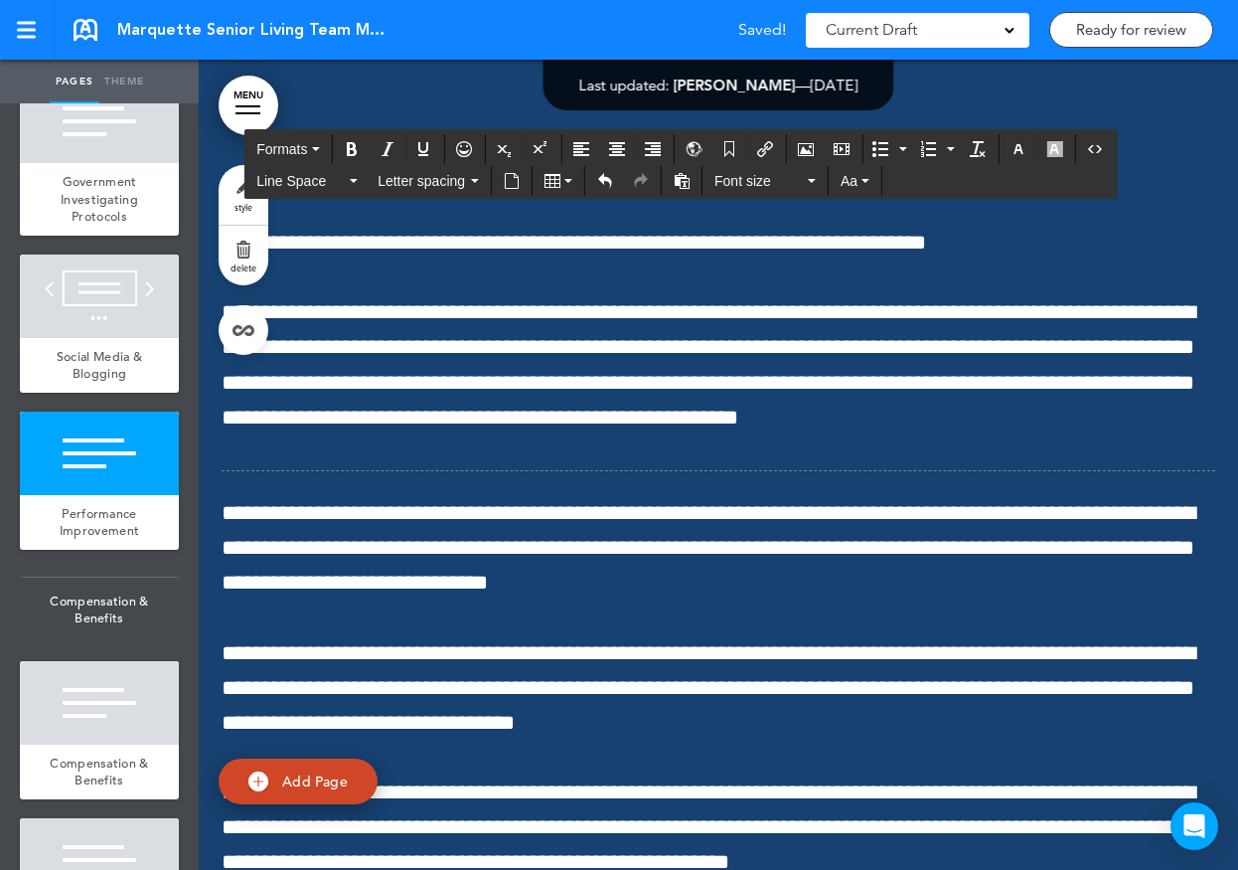
scroll to position [86438, 0]
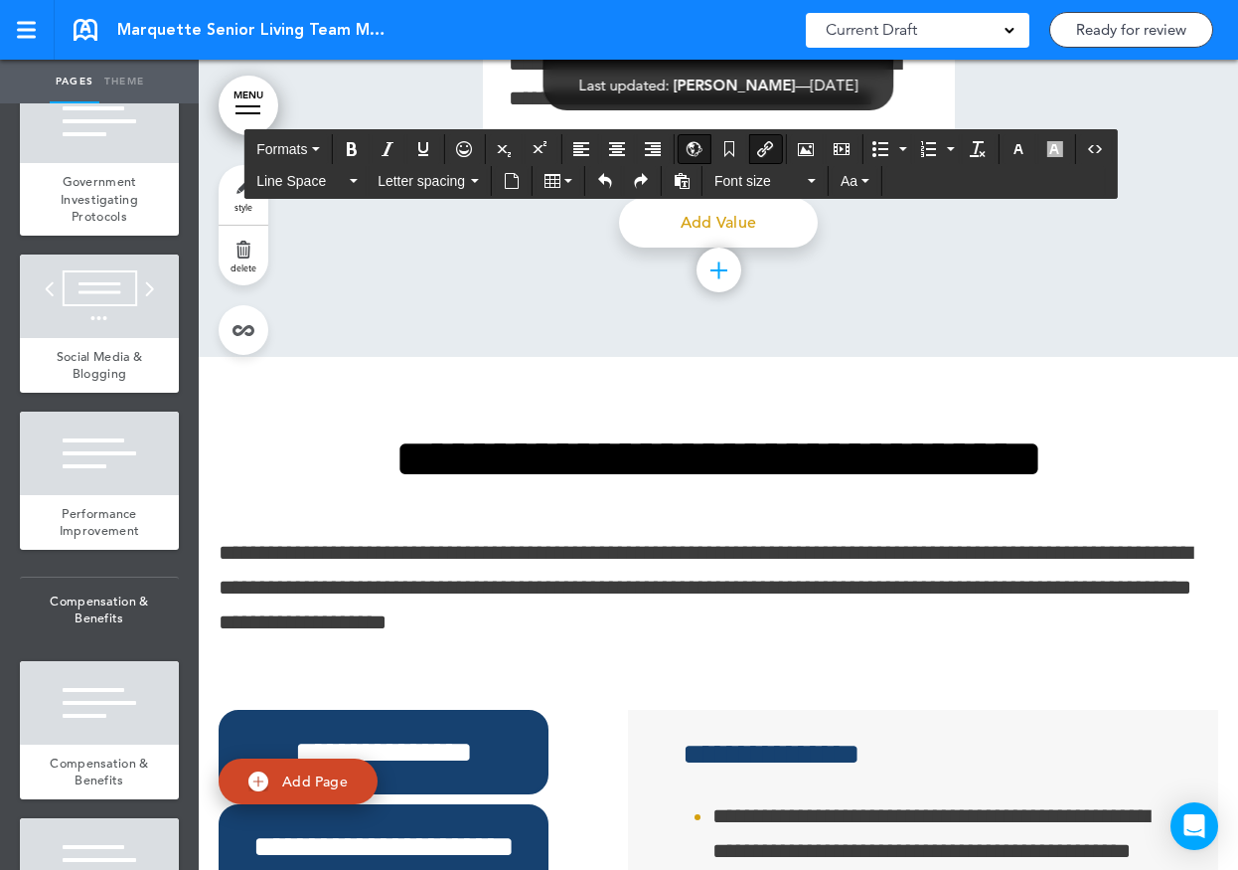
drag, startPoint x: 925, startPoint y: 670, endPoint x: 957, endPoint y: 674, distance: 32.1
drag, startPoint x: 960, startPoint y: 673, endPoint x: 918, endPoint y: 672, distance: 41.8
click at [707, 147] on button "Insert/Edit global anchor link" at bounding box center [694, 149] width 32 height 28
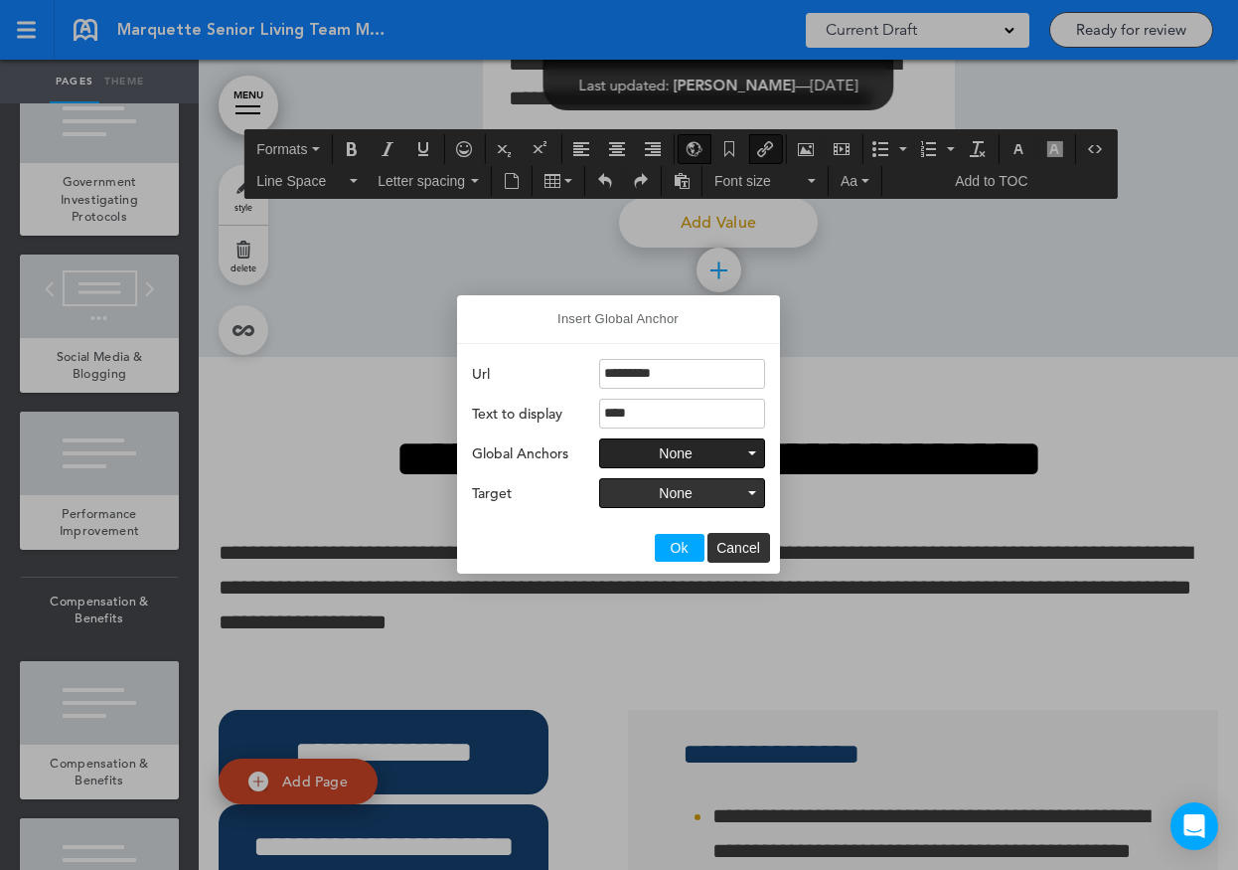
click at [694, 453] on button "None" at bounding box center [682, 453] width 164 height 28
click at [681, 546] on span "Ok" at bounding box center [680, 548] width 18 height 16
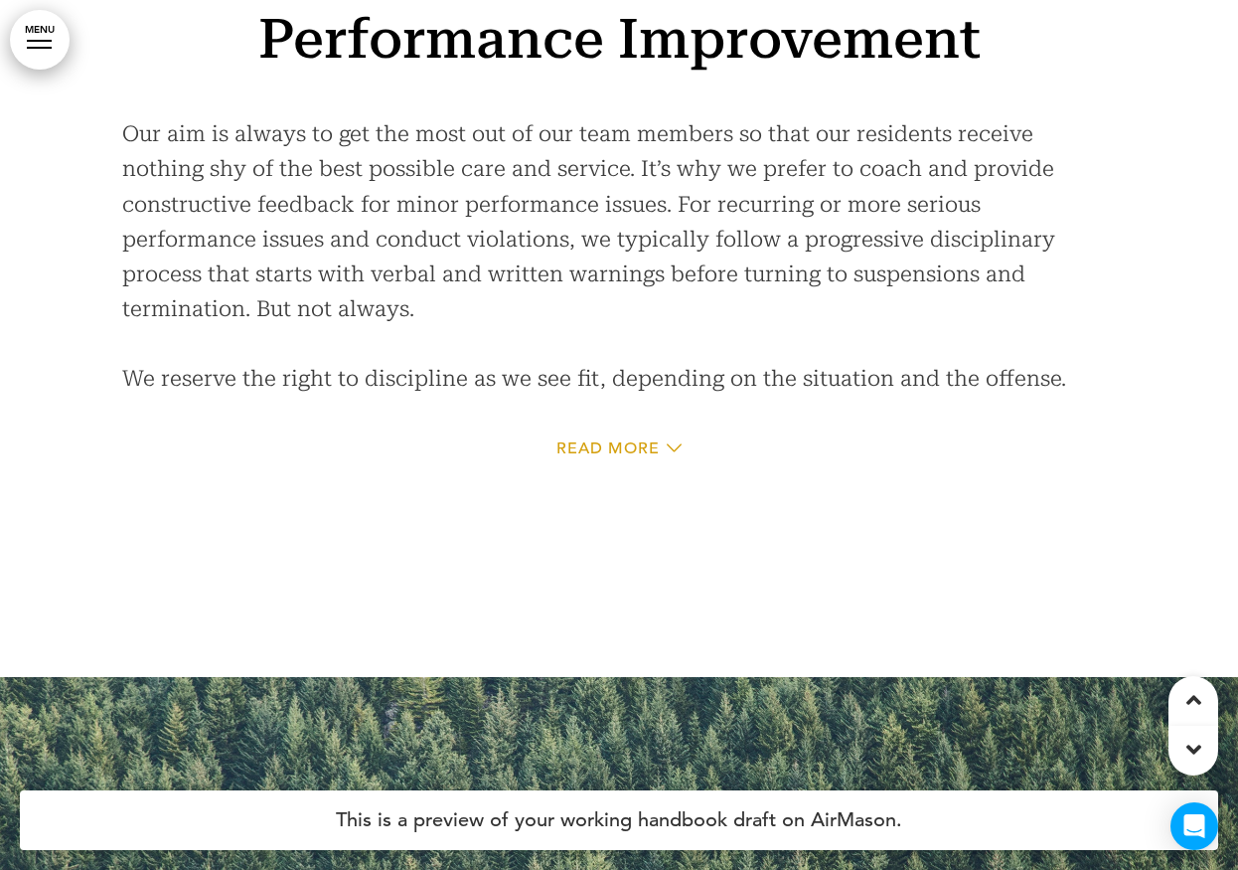
scroll to position [68297, 0]
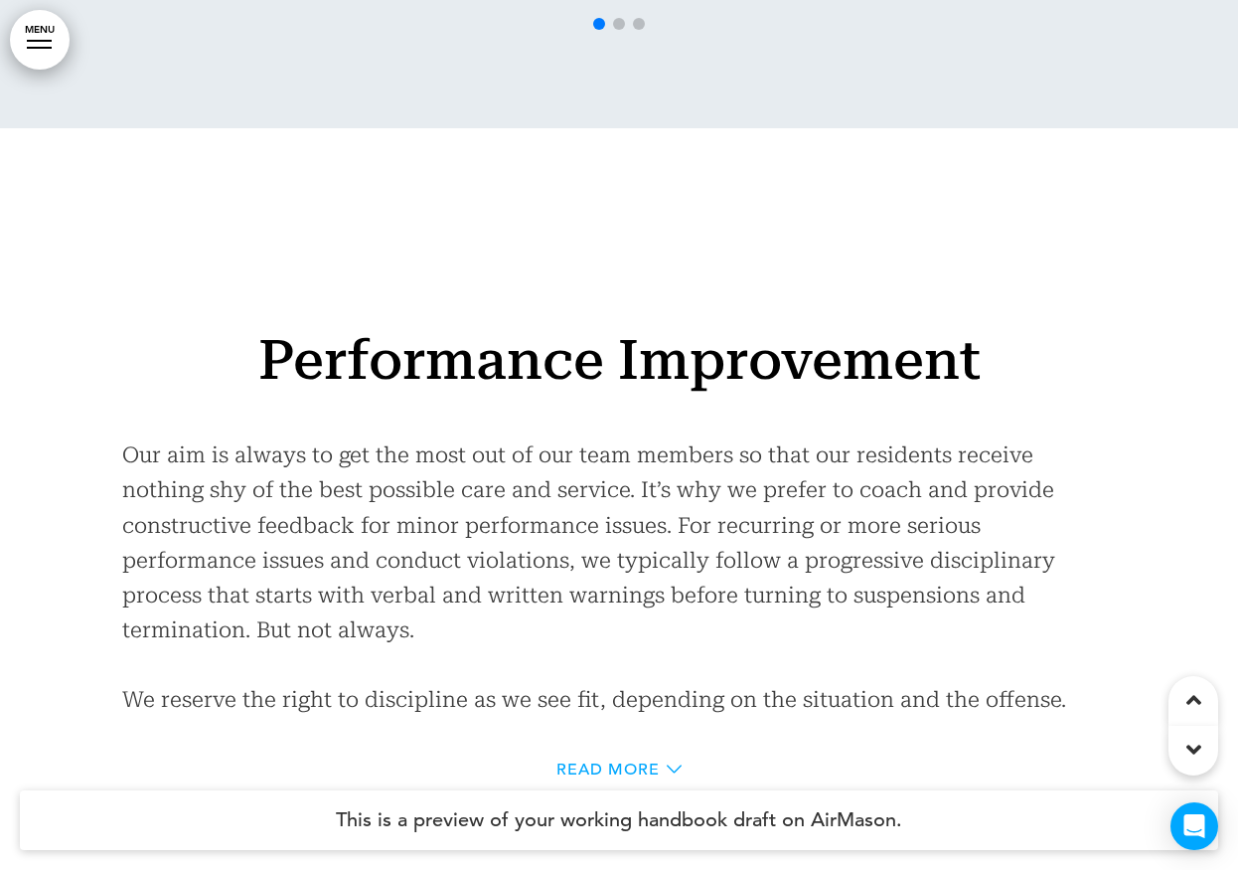
click at [663, 761] on div "Read More" at bounding box center [619, 769] width 125 height 16
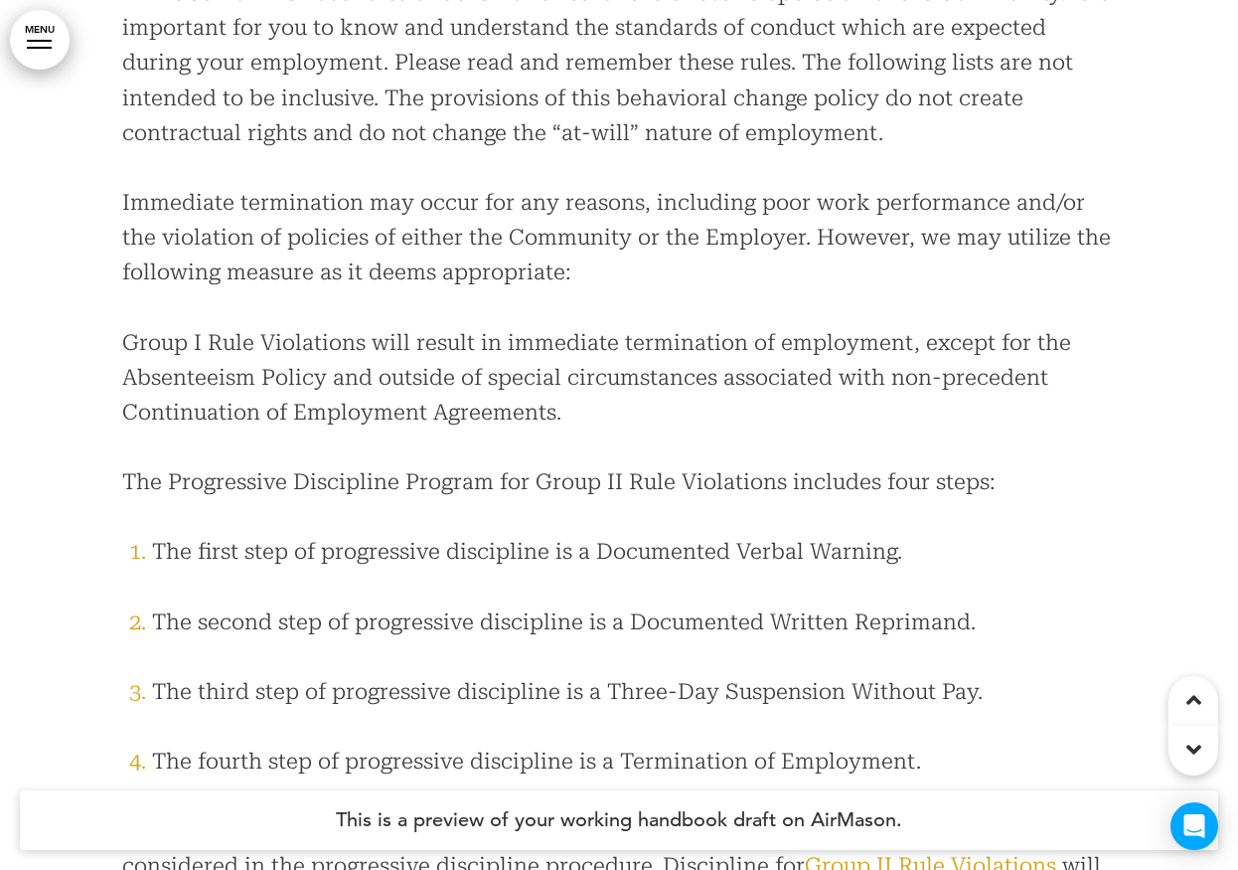
click at [908, 853] on link "Group II Rule Violations" at bounding box center [930, 865] width 251 height 25
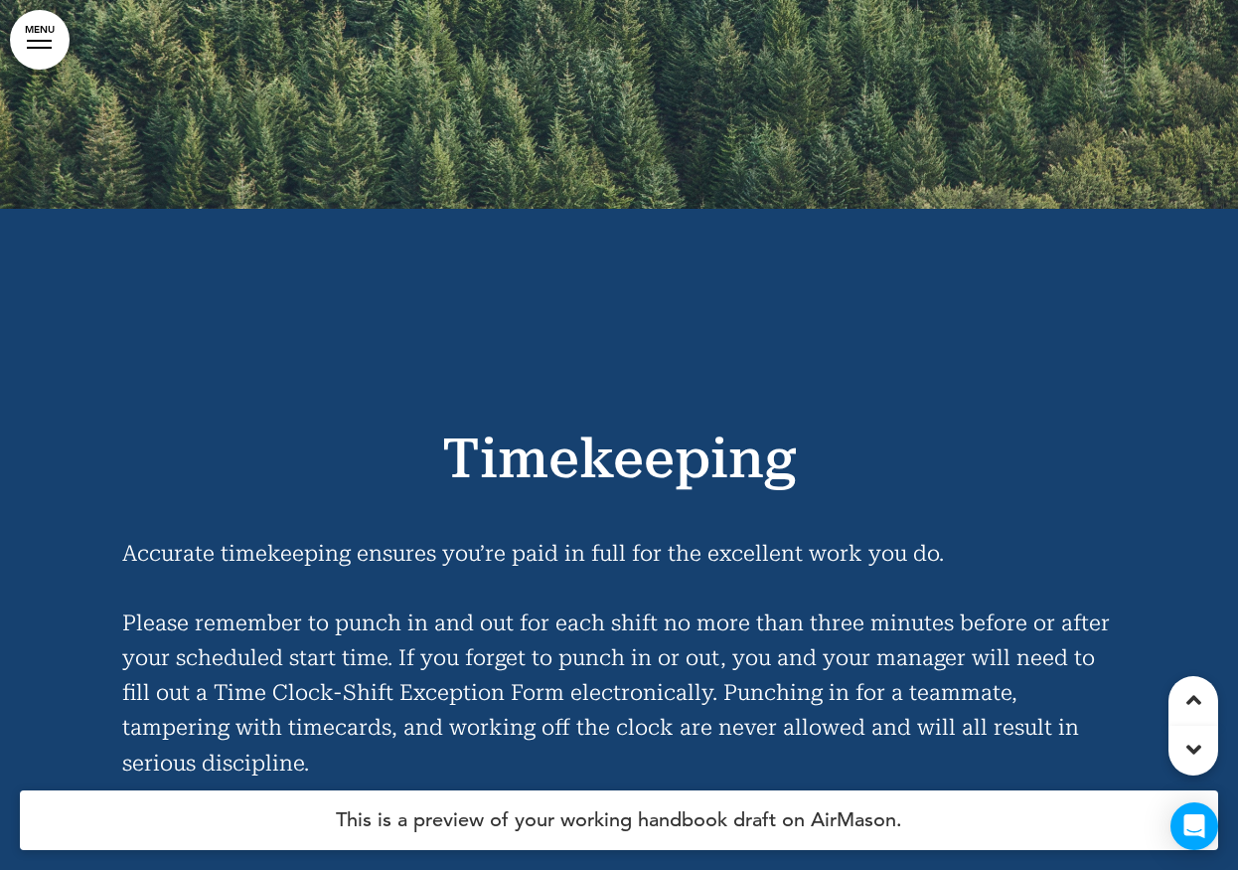
scroll to position [72033, 0]
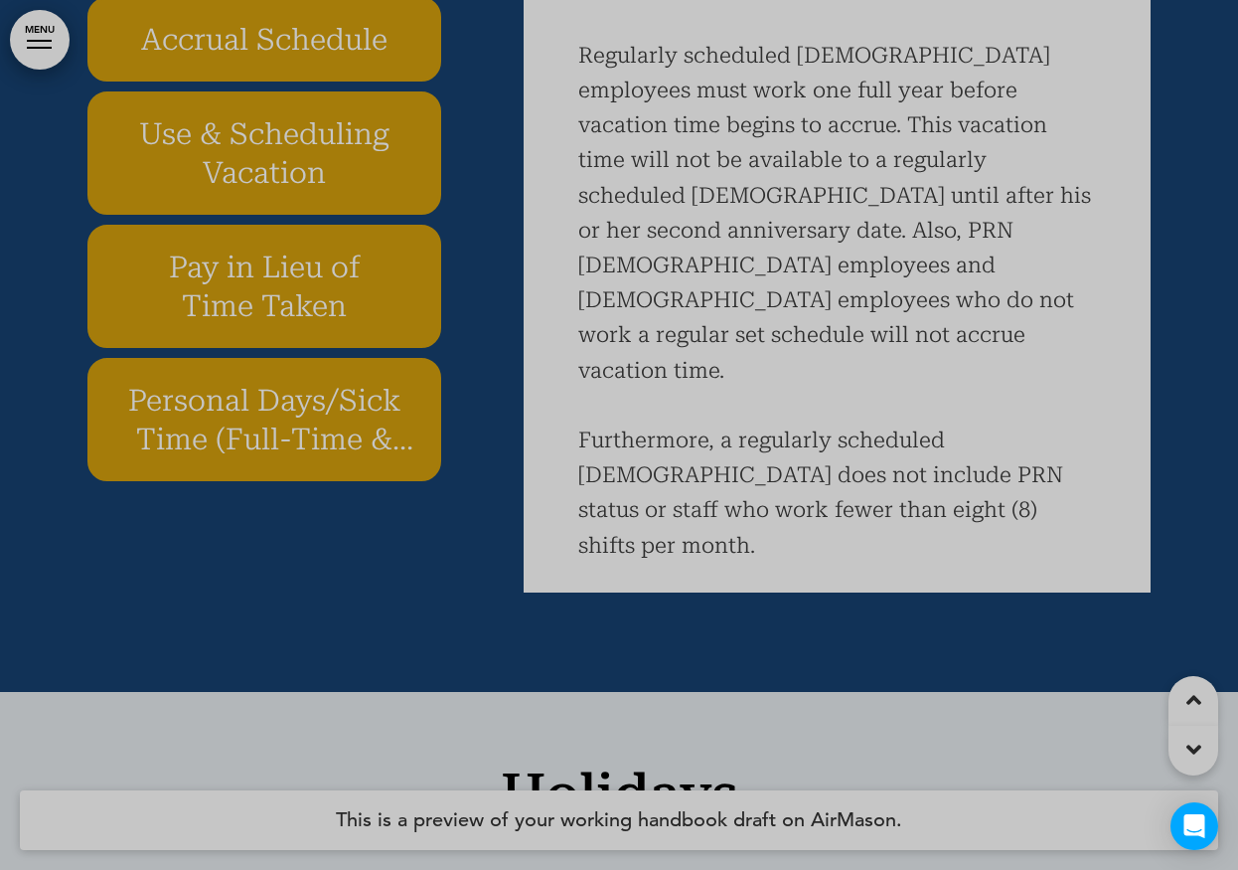
scroll to position [87875, 0]
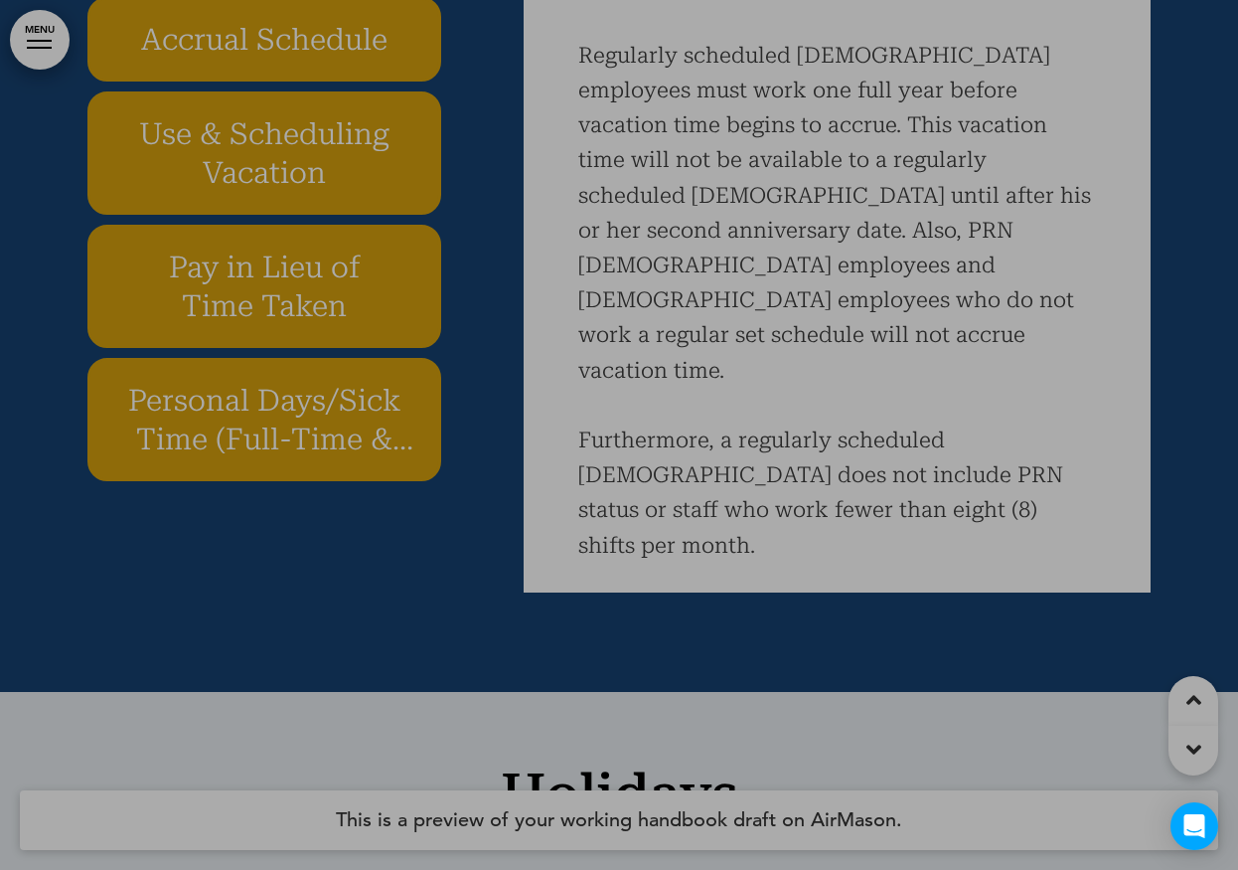
scroll to position [87875, 0]
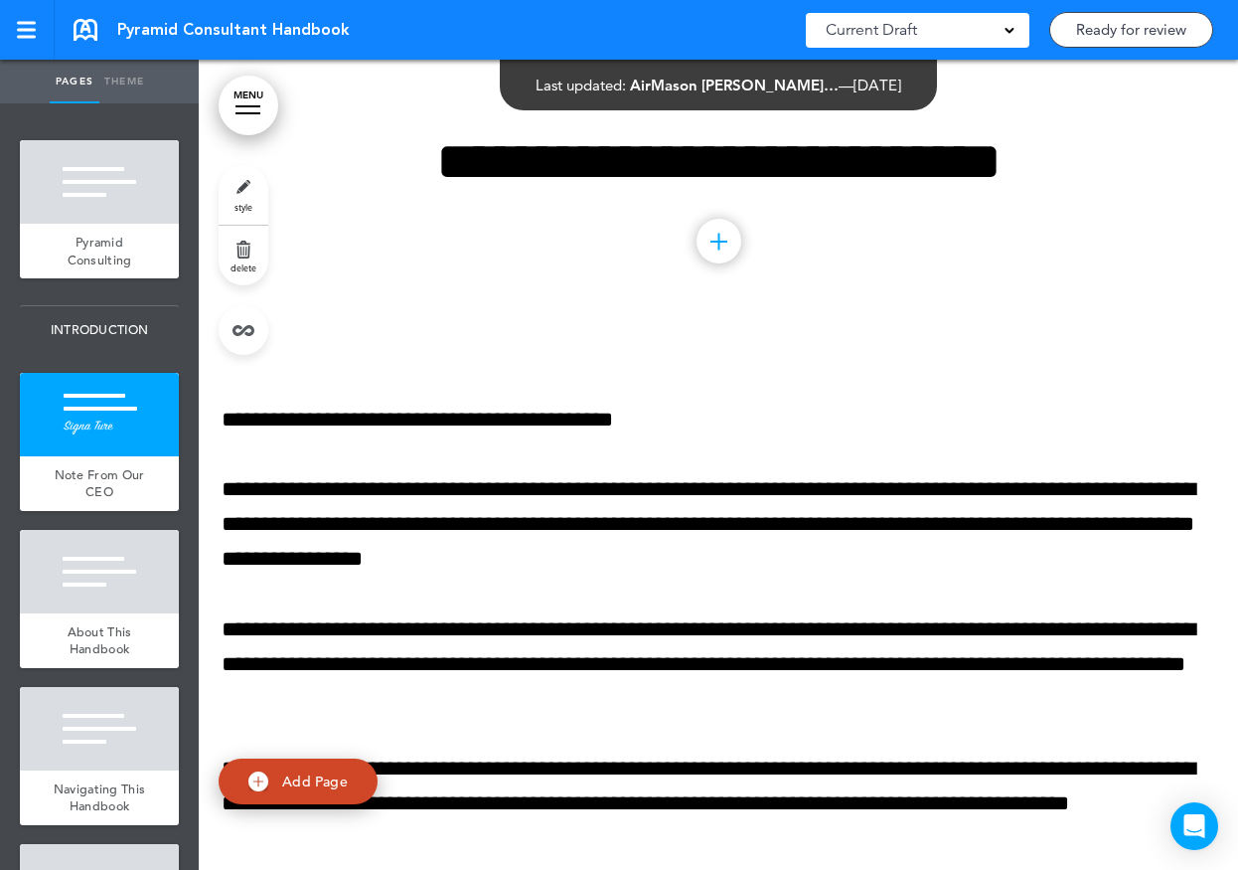
scroll to position [4906, 0]
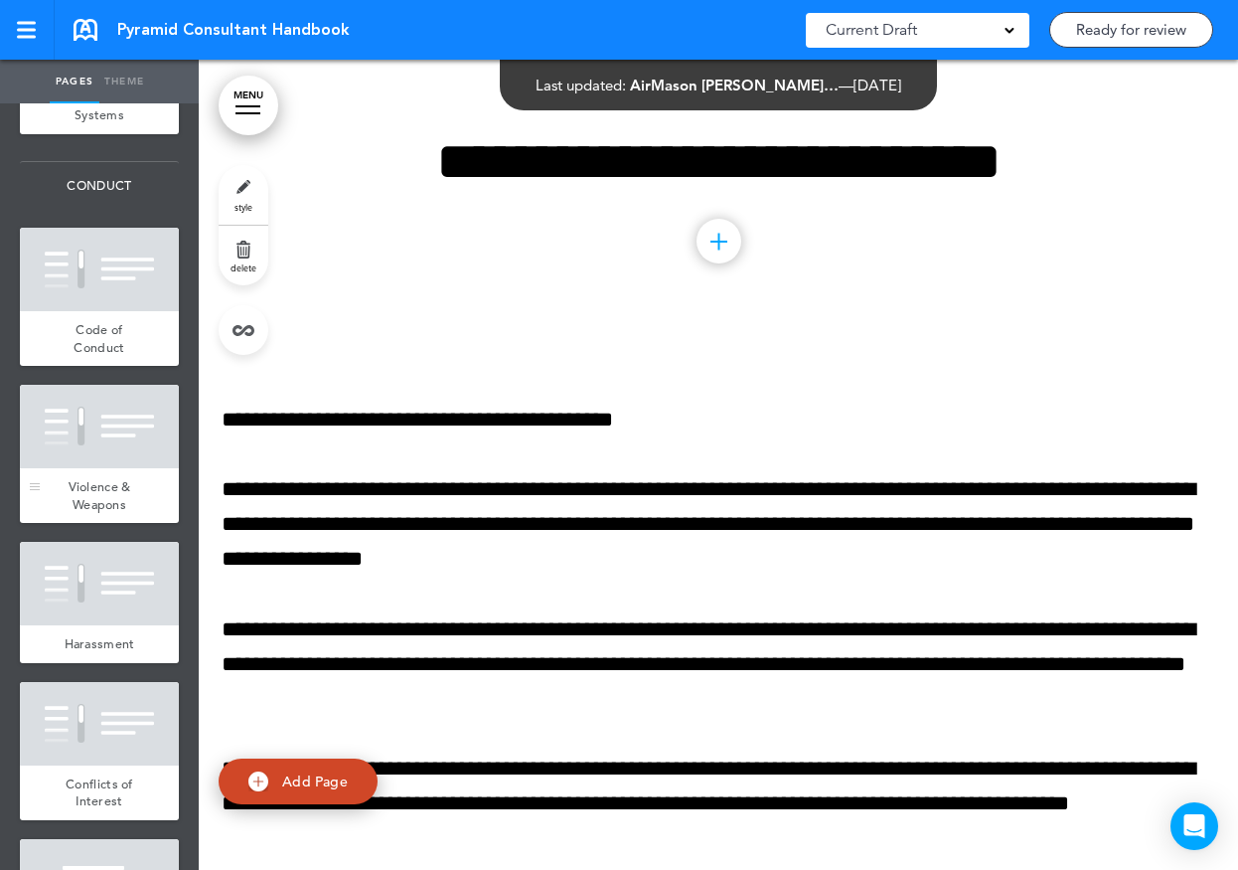
click at [114, 438] on div at bounding box center [99, 426] width 159 height 83
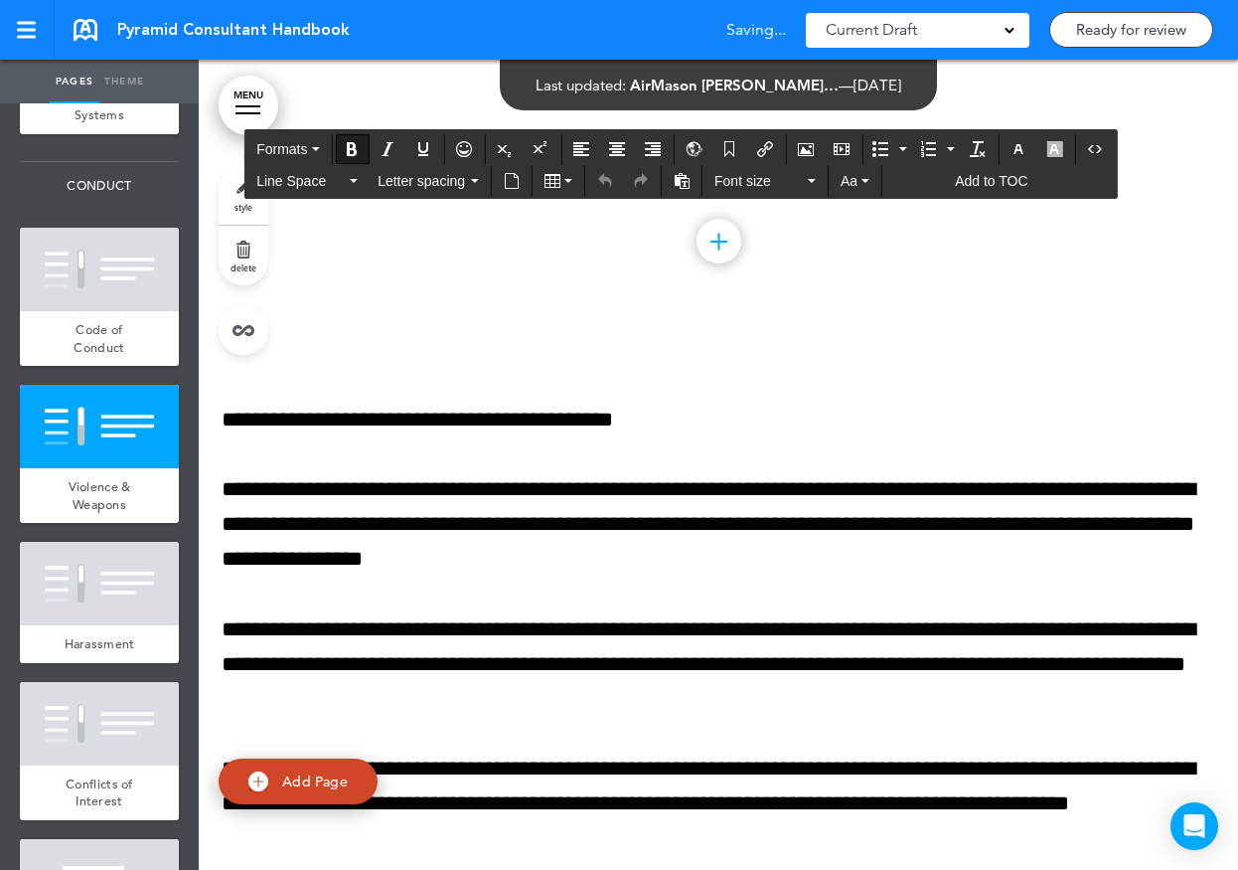
drag, startPoint x: 781, startPoint y: 699, endPoint x: 735, endPoint y: 698, distance: 46.7
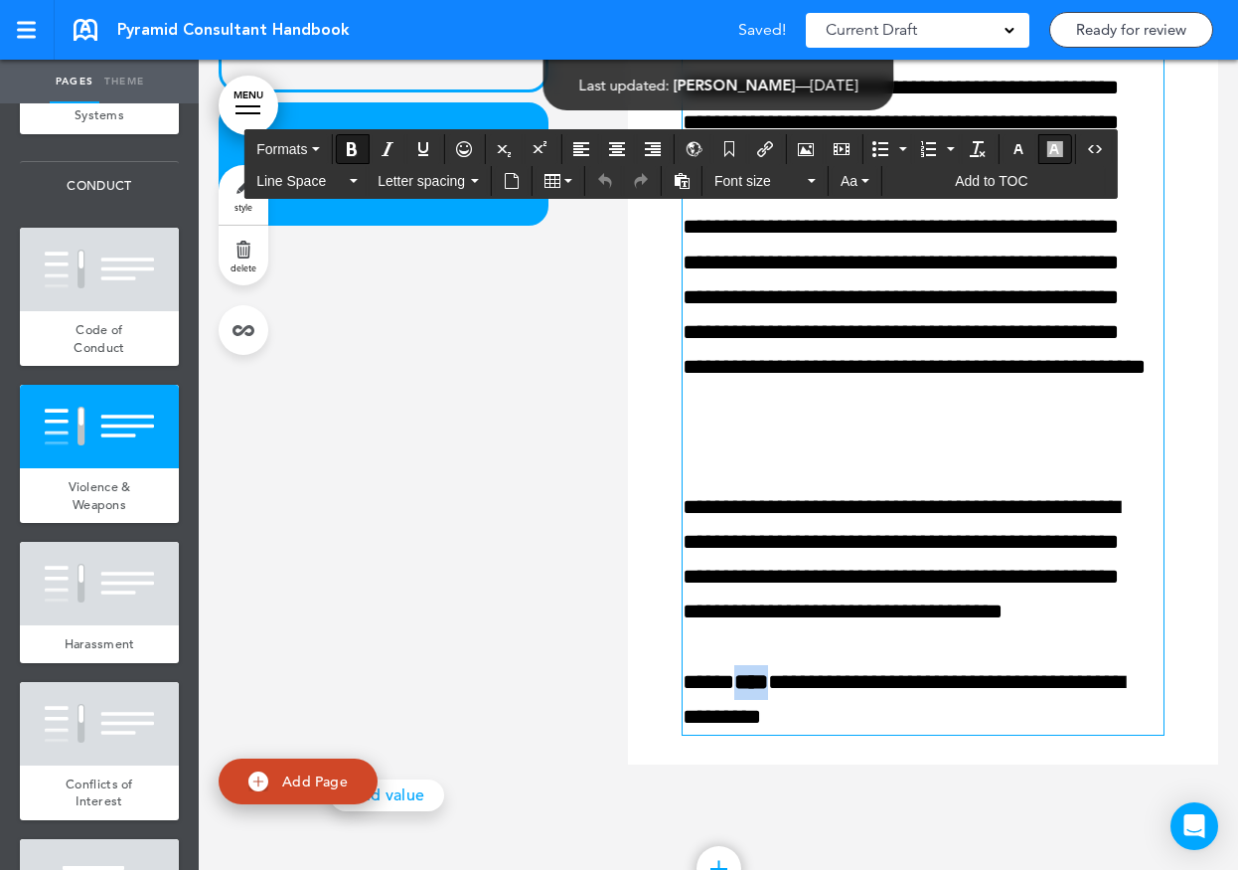
click at [1048, 149] on button "button" at bounding box center [1055, 149] width 32 height 28
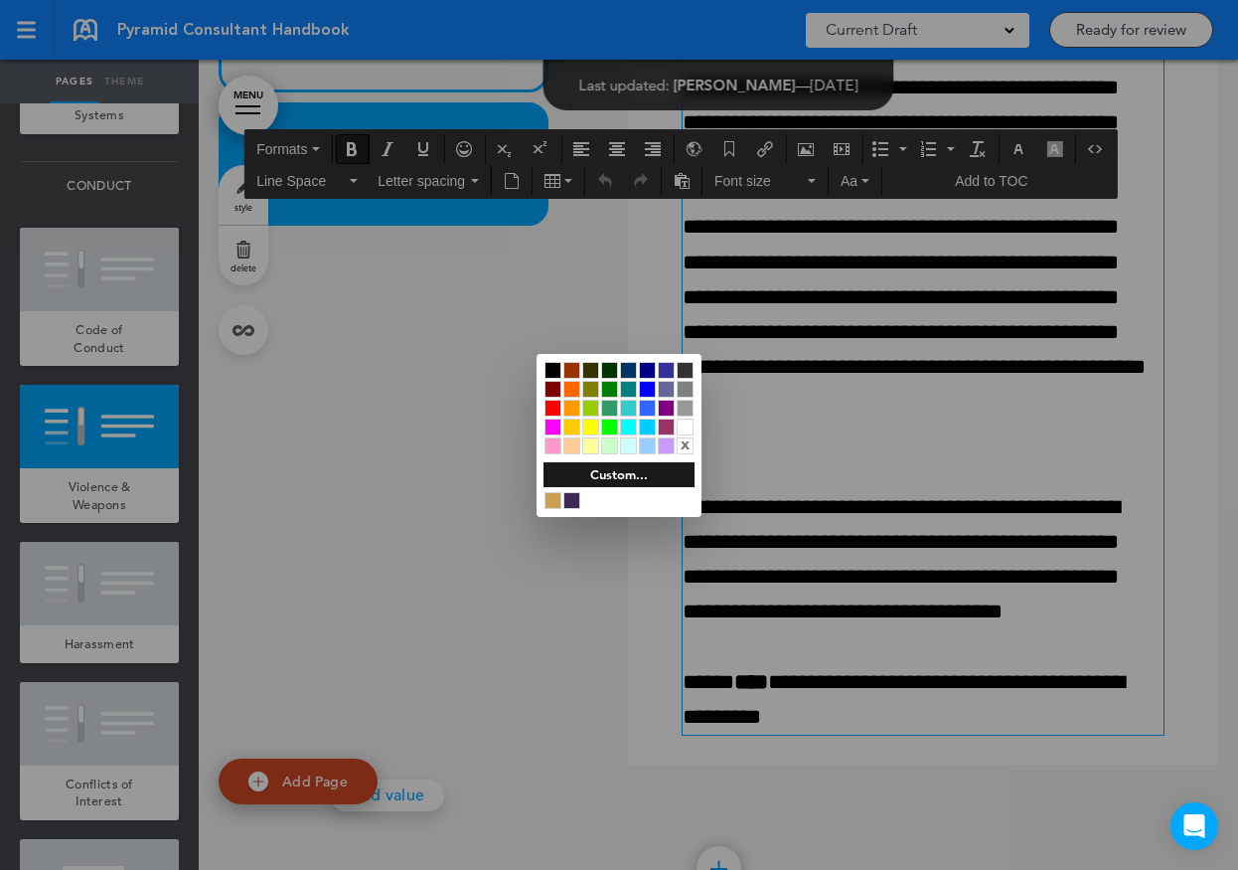
click at [592, 428] on div at bounding box center [590, 426] width 17 height 17
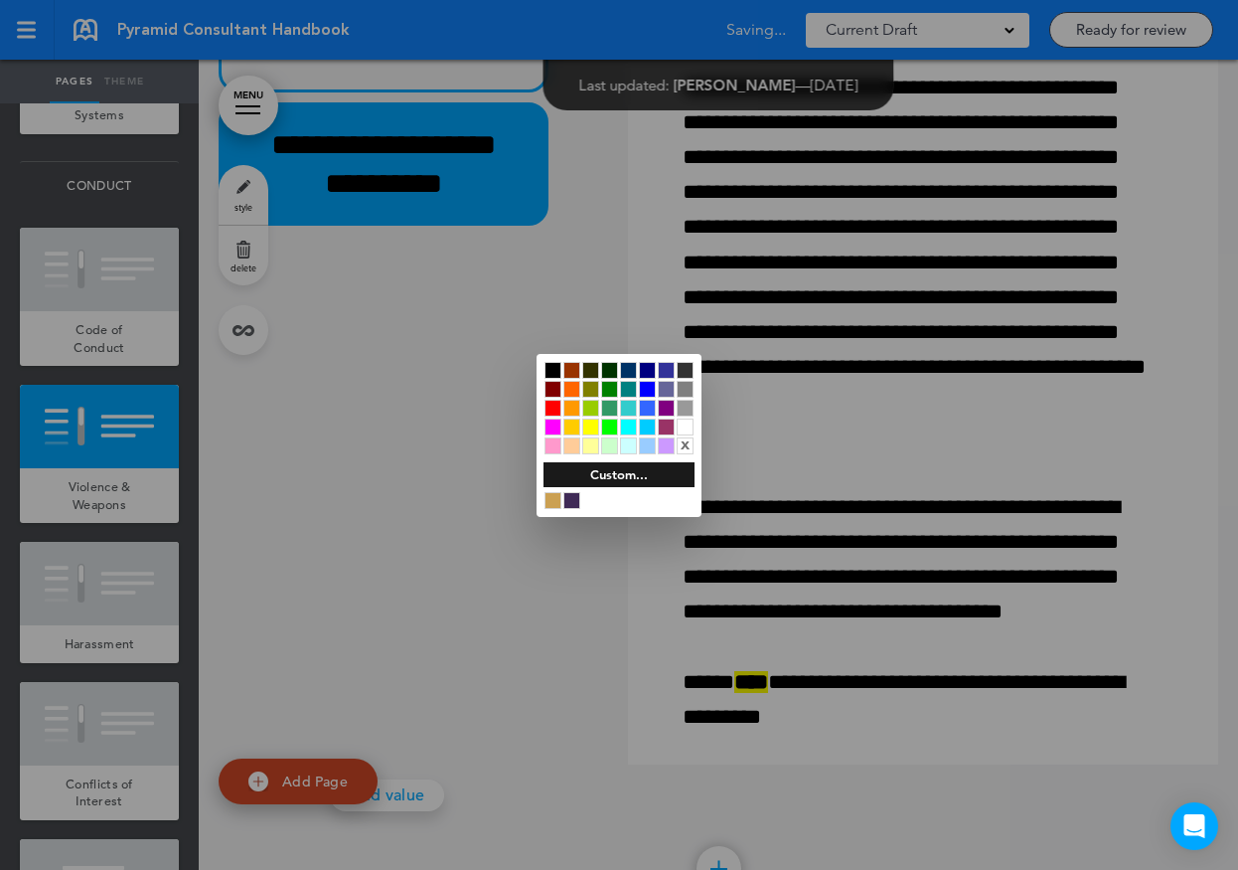
click at [910, 669] on div at bounding box center [619, 435] width 1238 height 870
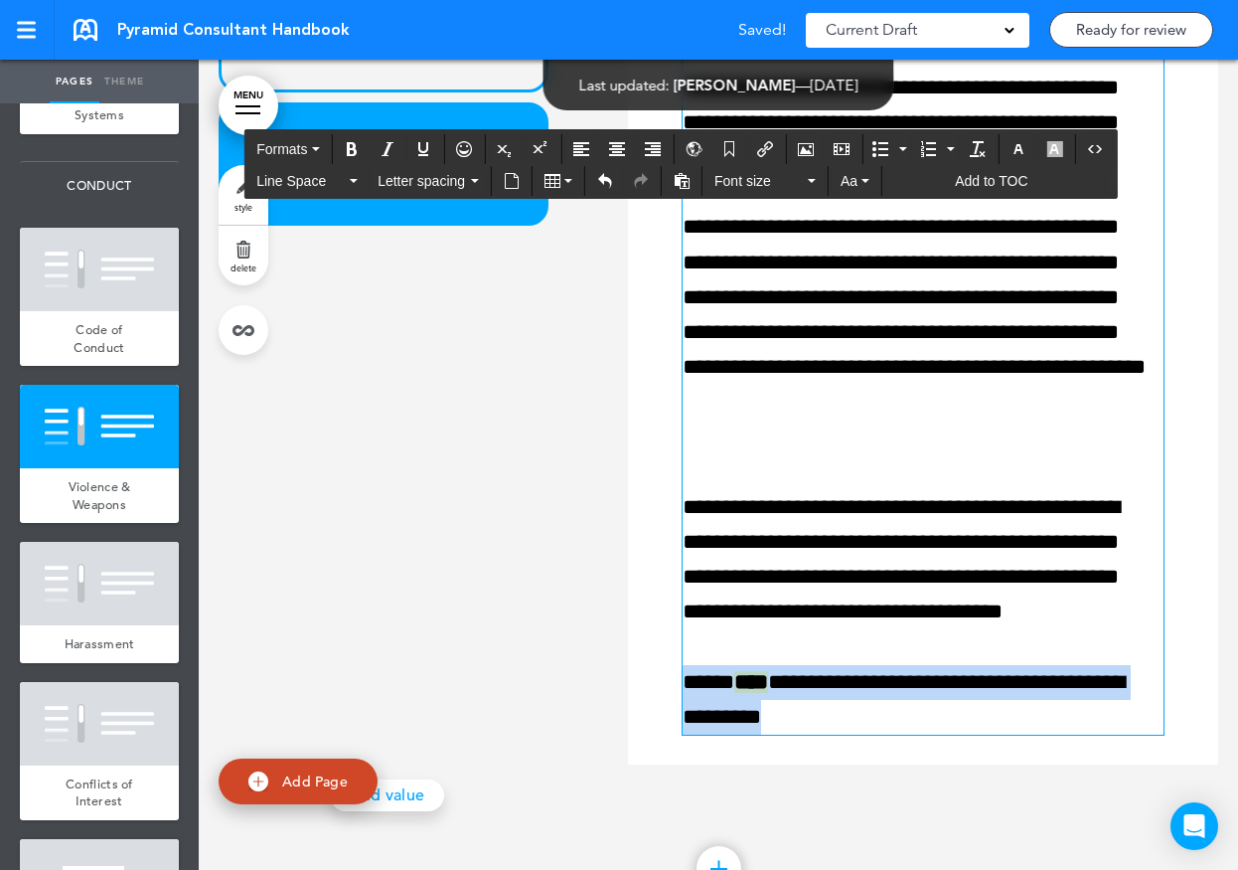
drag, startPoint x: 897, startPoint y: 738, endPoint x: 678, endPoint y: 701, distance: 221.7
click at [678, 701] on div "**********" at bounding box center [923, 366] width 561 height 775
click at [1056, 147] on icon "button" at bounding box center [1055, 149] width 16 height 16
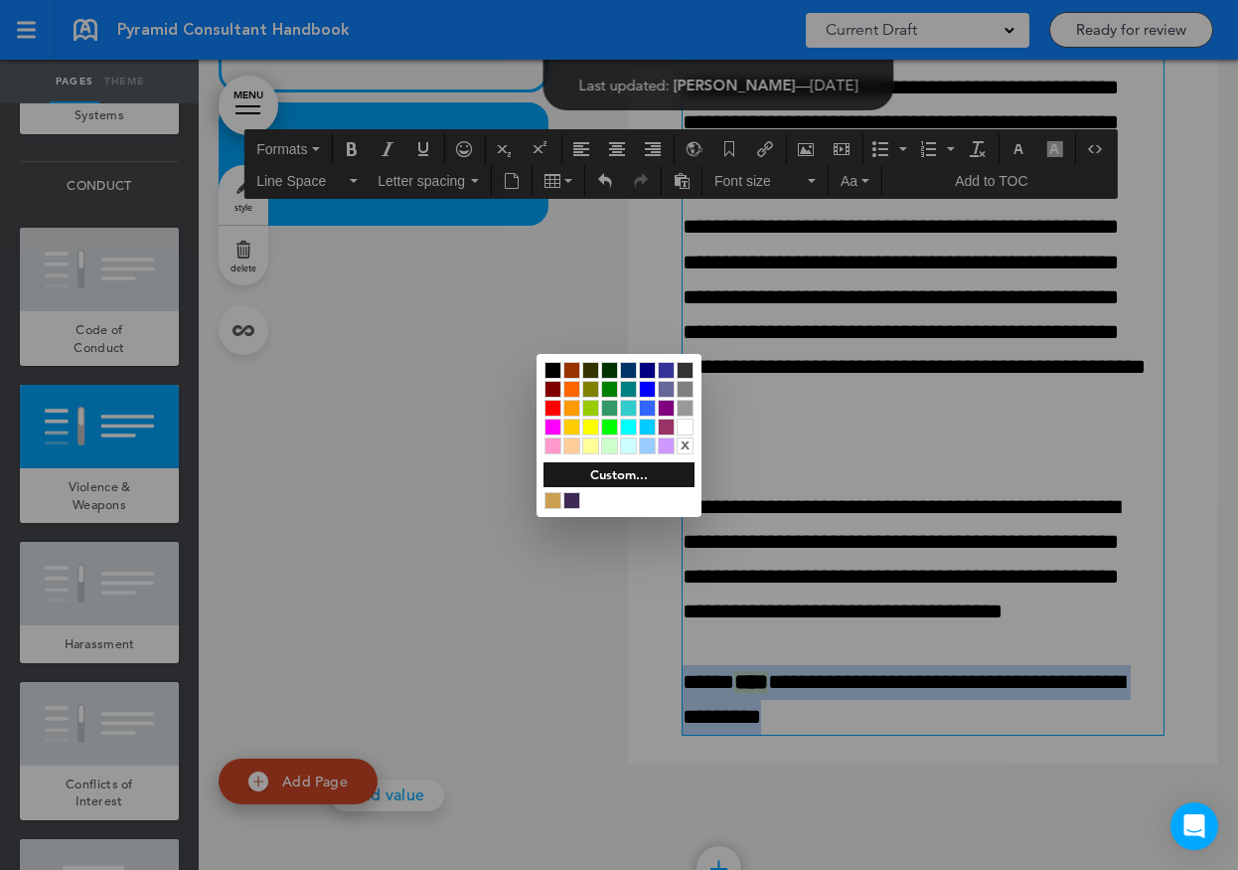
click at [592, 445] on div at bounding box center [590, 445] width 17 height 17
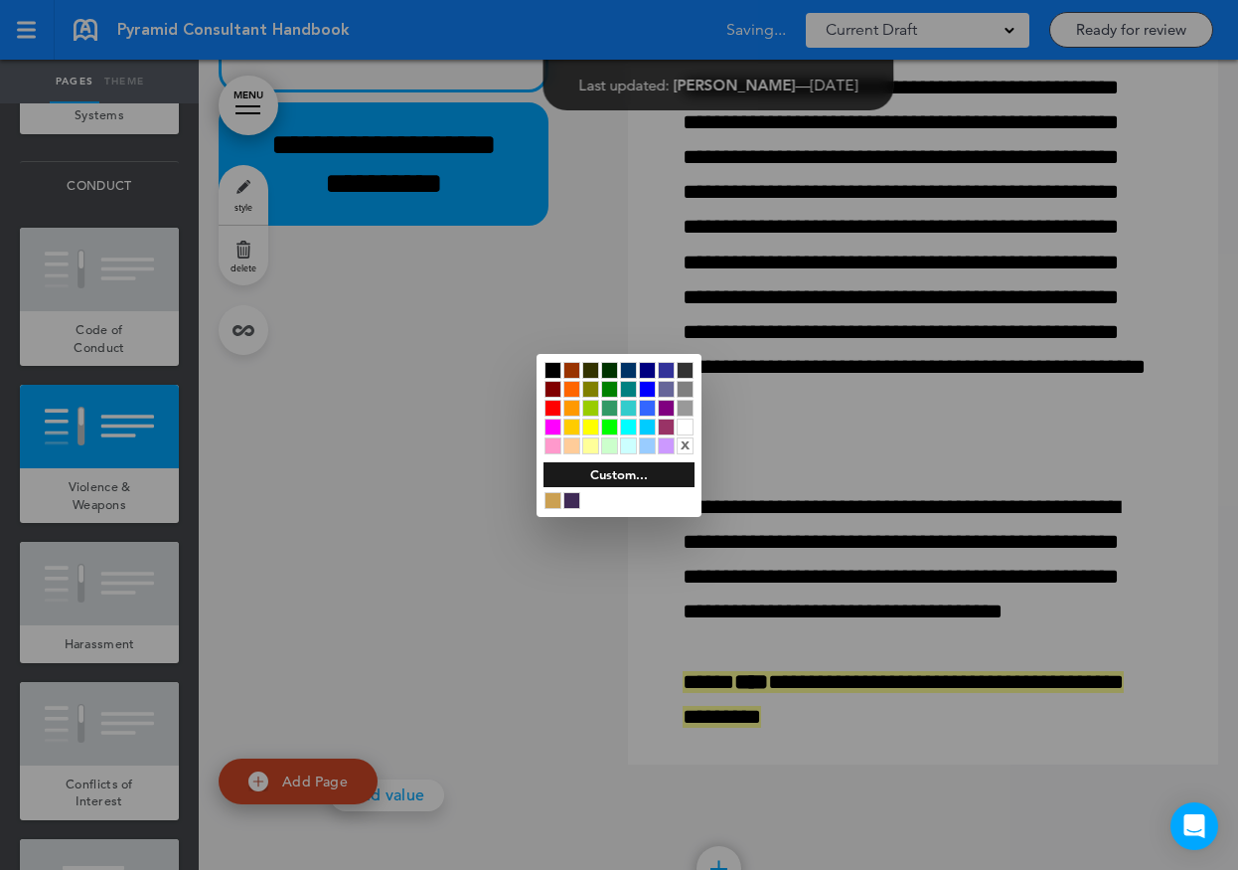
click at [589, 432] on div at bounding box center [590, 426] width 17 height 17
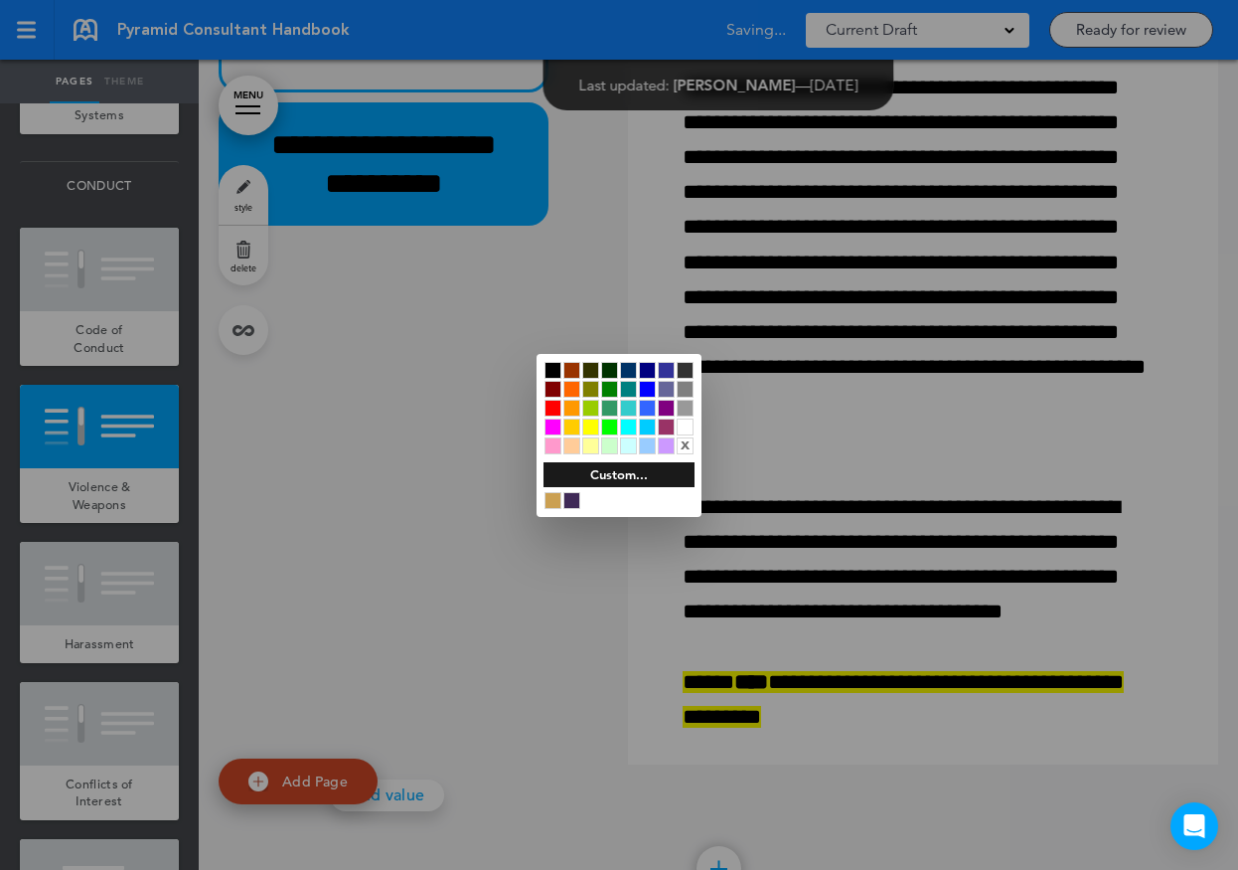
click at [788, 595] on div at bounding box center [619, 435] width 1238 height 870
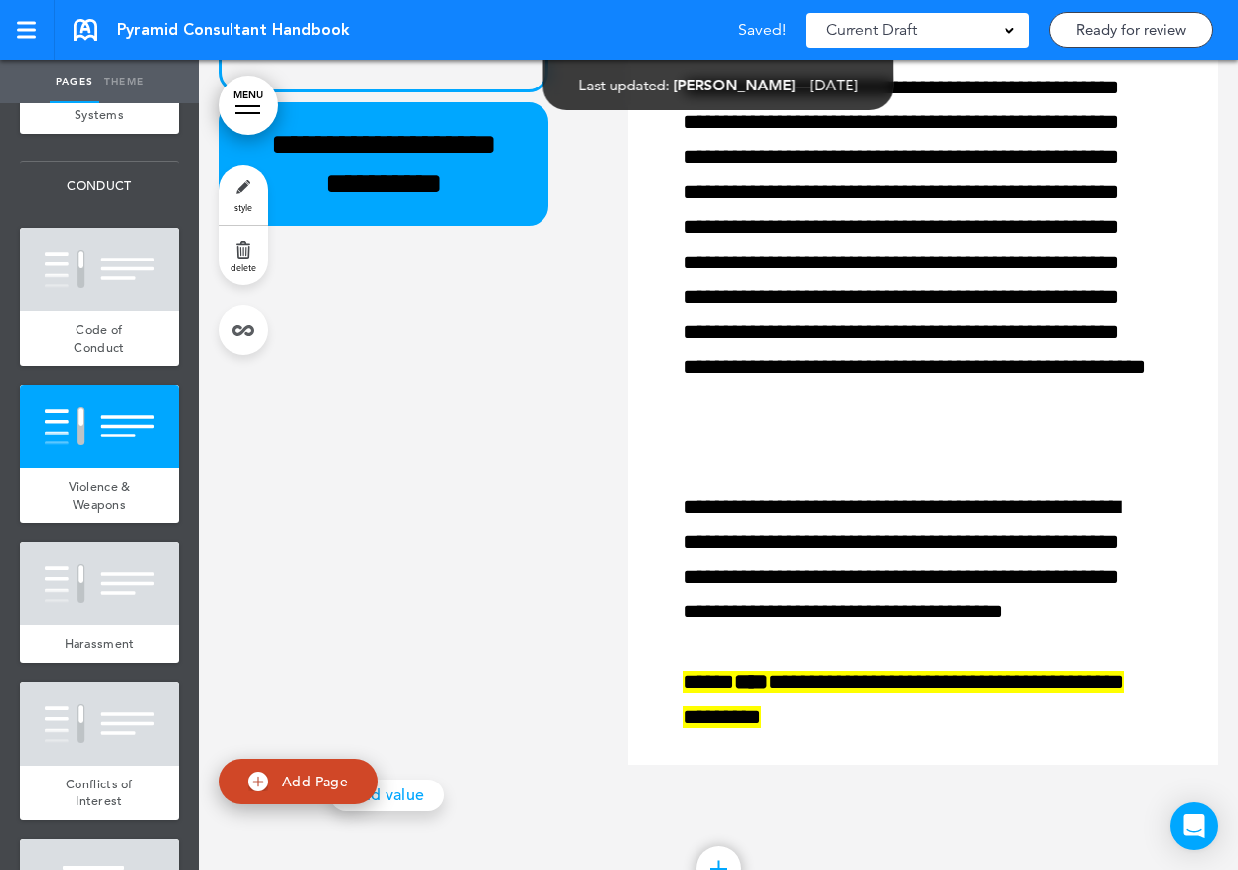
click at [456, 639] on div "**********" at bounding box center [719, 366] width 1000 height 795
